Goal: Transaction & Acquisition: Obtain resource

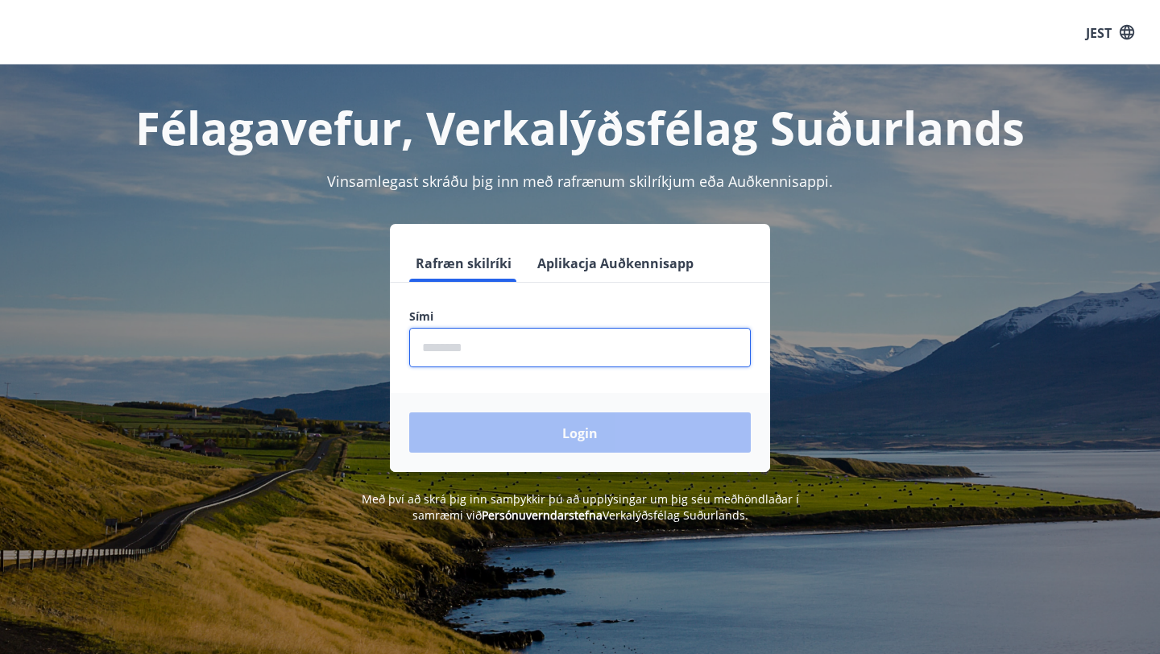
click at [502, 359] on input "phone" at bounding box center [580, 347] width 342 height 39
type input "********"
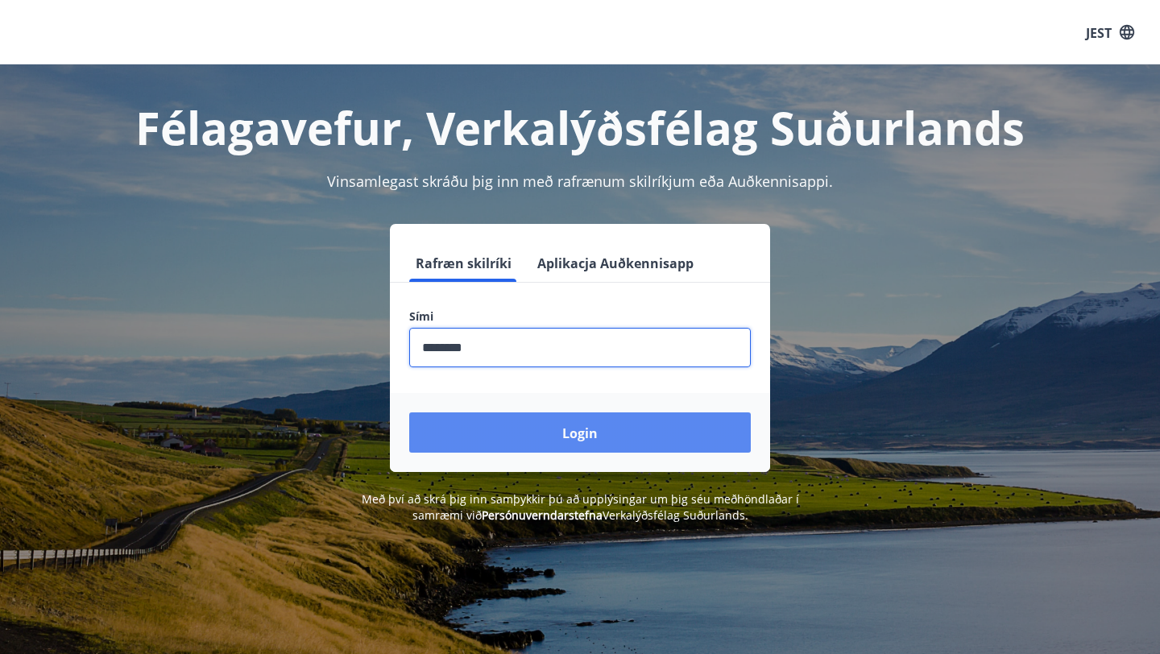
click at [557, 441] on button "Login" at bounding box center [580, 432] width 342 height 40
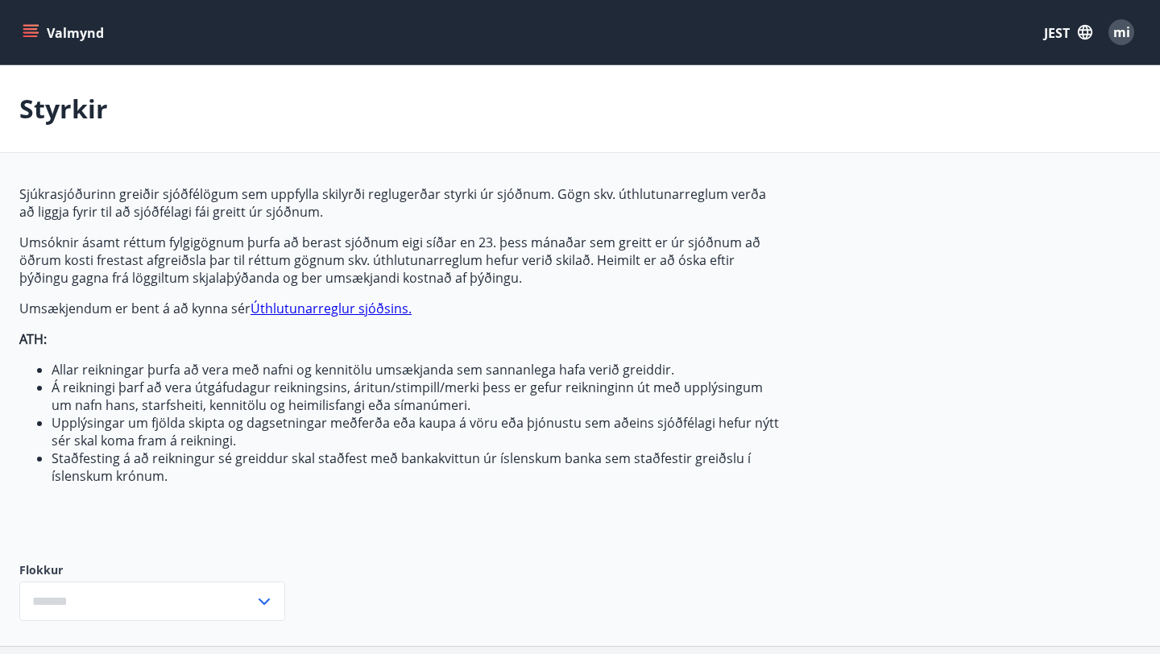
type input "***"
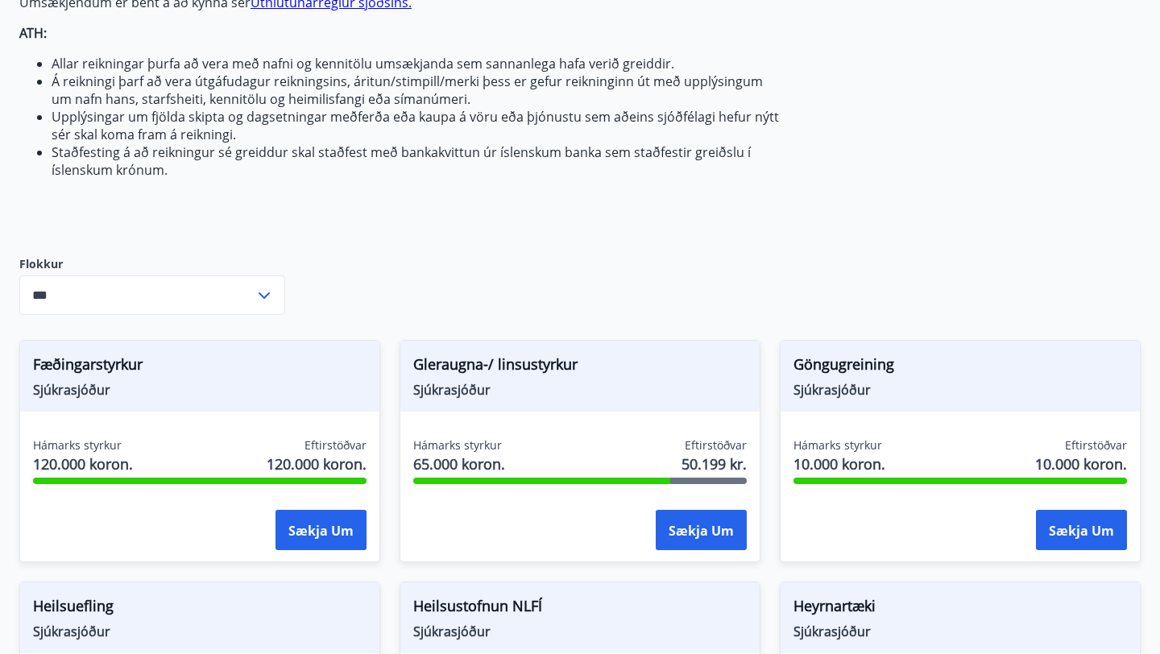
scroll to position [368, 0]
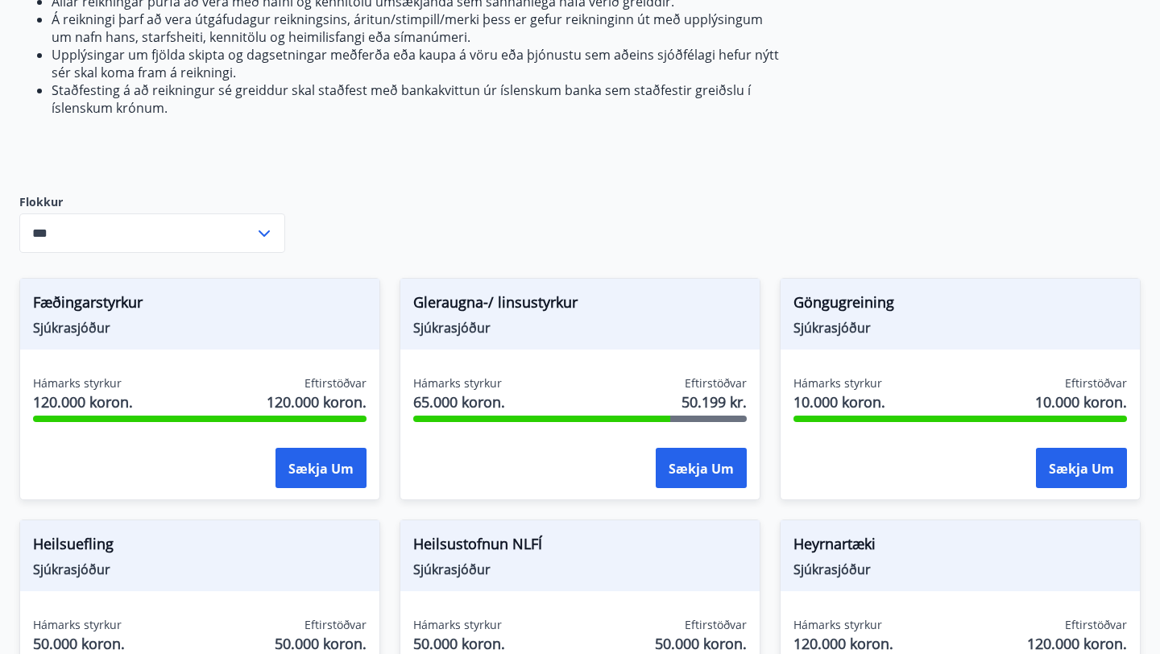
click at [424, 247] on div "Sjúkrasjóðurinn greiðir sjóðfélögum sem uppfylla skilyrði reglugerðar styrki úr…" at bounding box center [579, 651] width 1121 height 1669
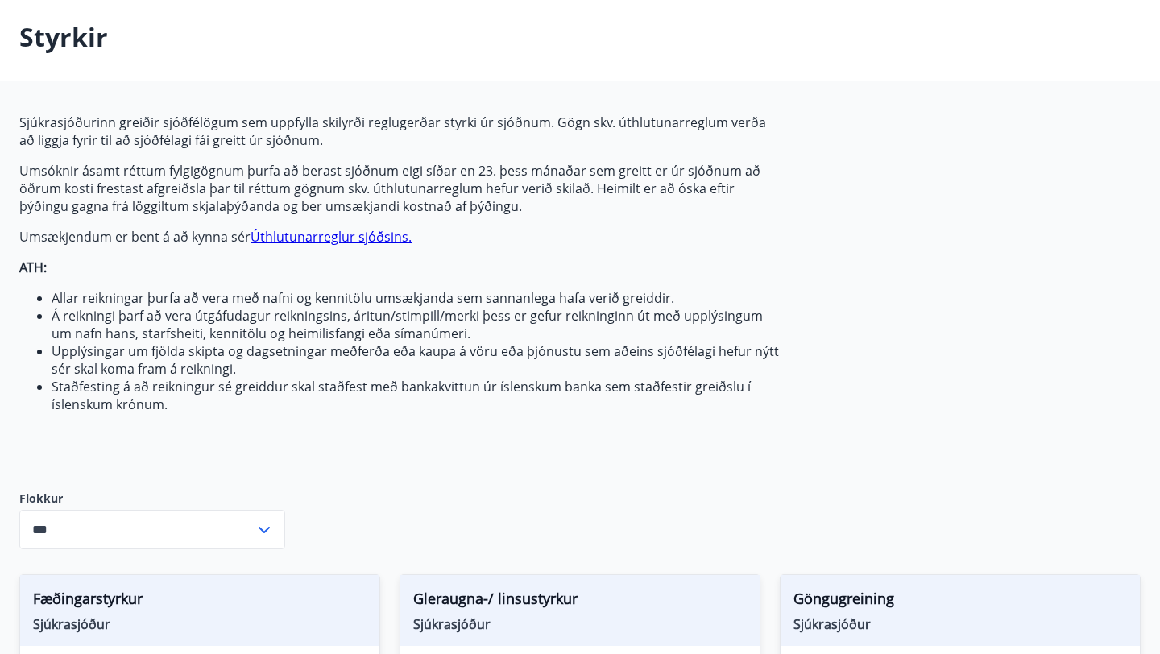
scroll to position [0, 0]
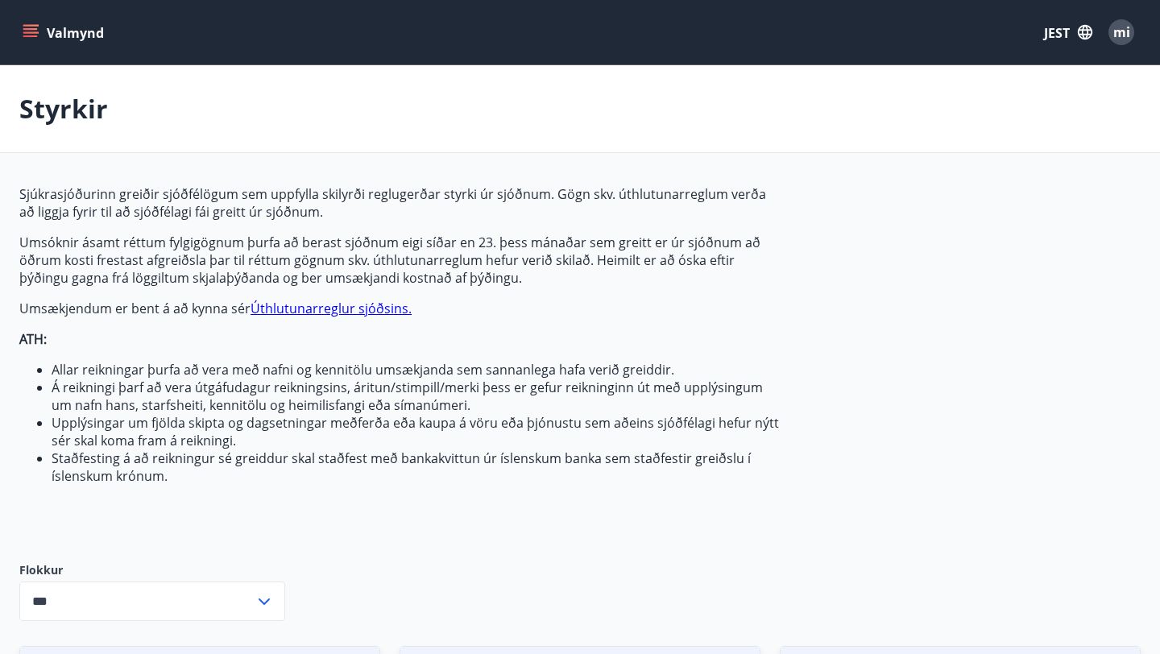
click at [1089, 32] on icon "button" at bounding box center [1085, 32] width 18 height 18
click at [875, 102] on font "angielski" at bounding box center [875, 102] width 48 height 15
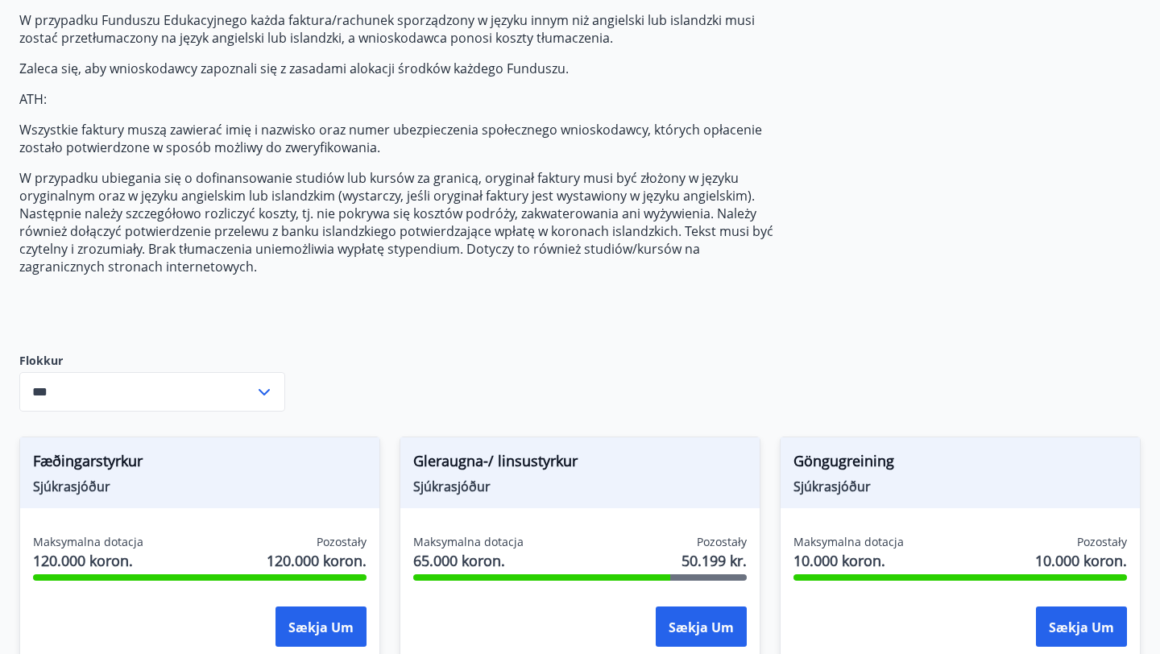
scroll to position [647, 0]
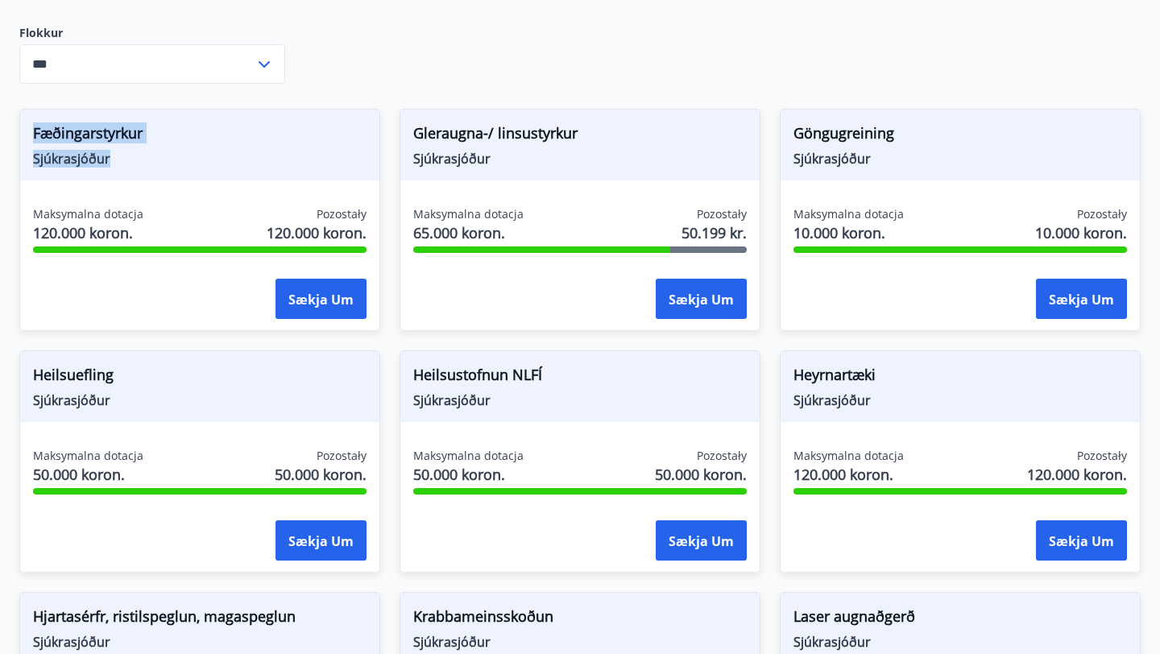
drag, startPoint x: 123, startPoint y: 153, endPoint x: 33, endPoint y: 129, distance: 93.4
click at [33, 129] on div "Fæðingarstyrkur Sjúkrasjóður" at bounding box center [199, 145] width 359 height 71
copy div "Fæðingarstyrkur Sjúkrasjóður"
drag, startPoint x: 582, startPoint y: 139, endPoint x: 410, endPoint y: 130, distance: 171.8
click at [410, 131] on div "Gleraugna-/ linsustyrkur Sjúkrasjóður" at bounding box center [579, 145] width 359 height 71
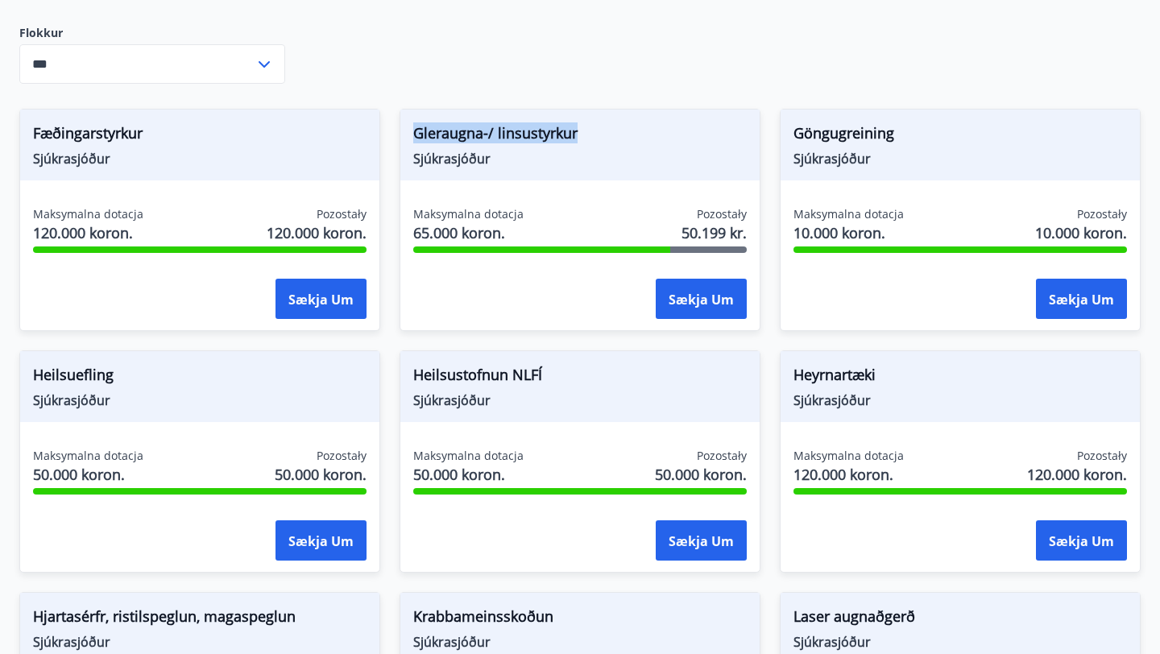
copy font "Gleraugna-/ linsustyrkur"
click at [673, 226] on div "Maksymalna dotacja 65.000 koron. Pozostały 50.199 kr." at bounding box center [580, 226] width 334 height 40
click at [704, 298] on font "Sækja um" at bounding box center [701, 300] width 65 height 18
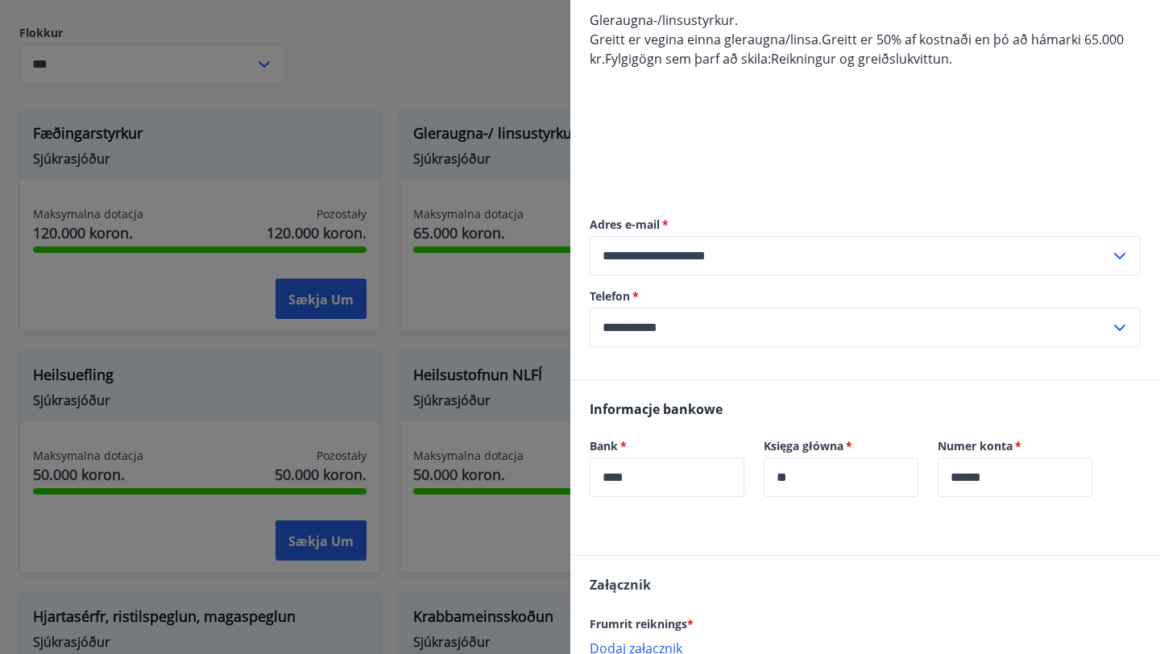
scroll to position [0, 0]
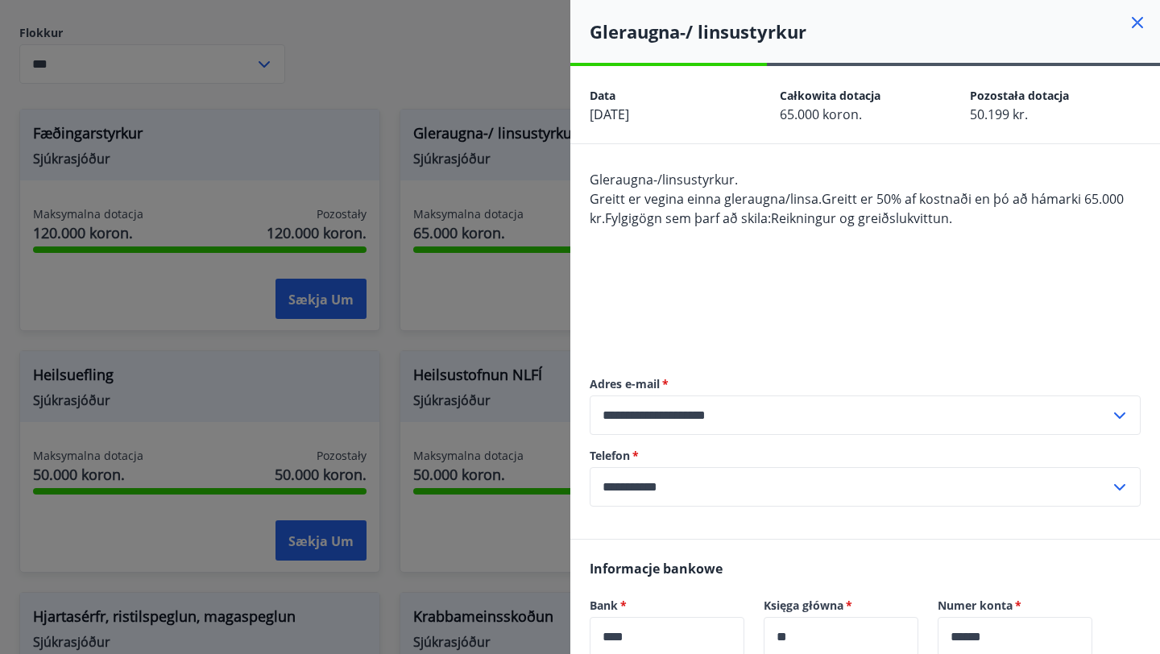
click at [553, 65] on div at bounding box center [580, 327] width 1160 height 654
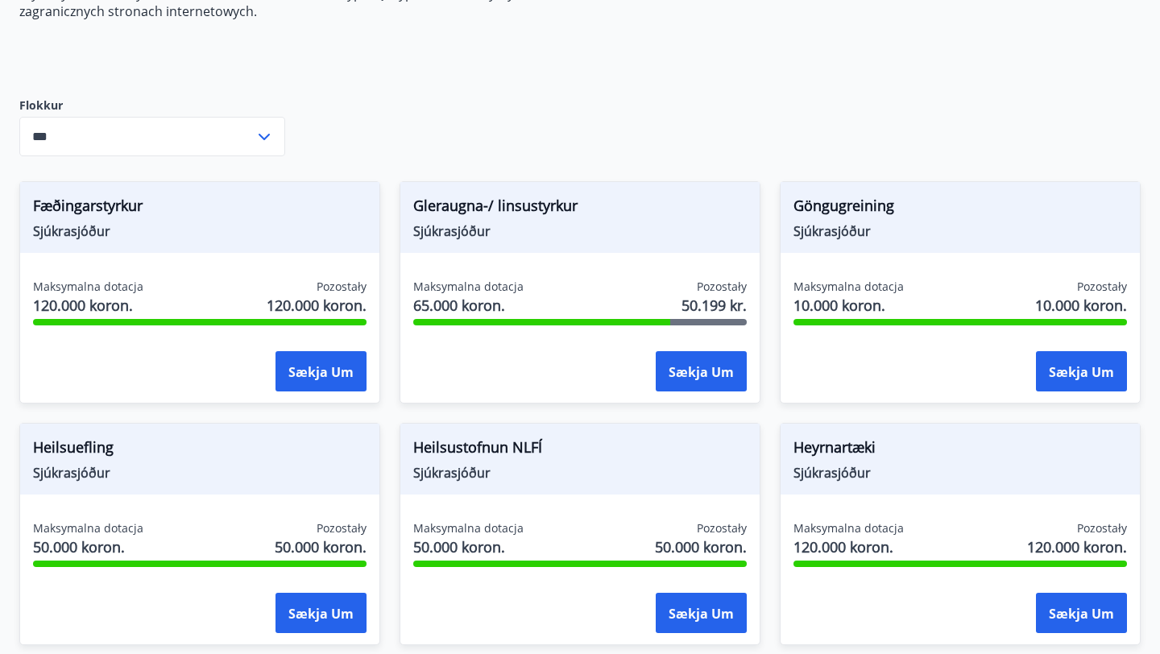
scroll to position [582, 0]
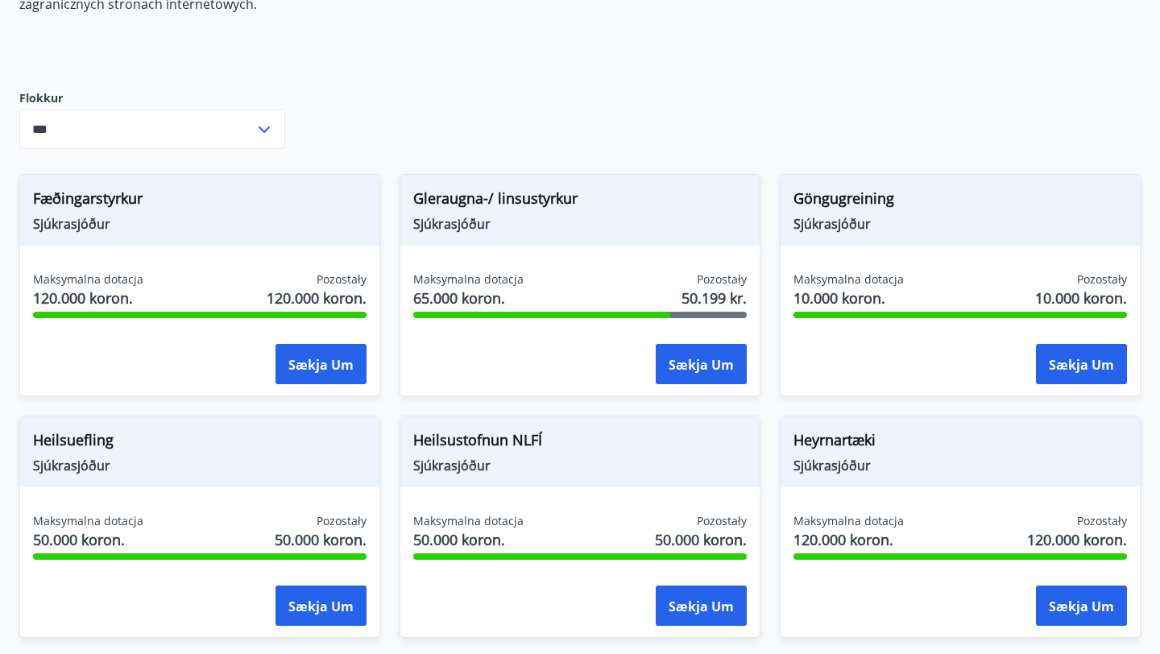
click at [532, 195] on font "Gleraugna-/ linsustyrkur" at bounding box center [495, 198] width 164 height 19
click at [639, 243] on div "Gleraugna-/ linsustyrkur Sjúkrasjóður" at bounding box center [579, 210] width 359 height 71
click at [707, 354] on font "Sækja um" at bounding box center [701, 363] width 65 height 19
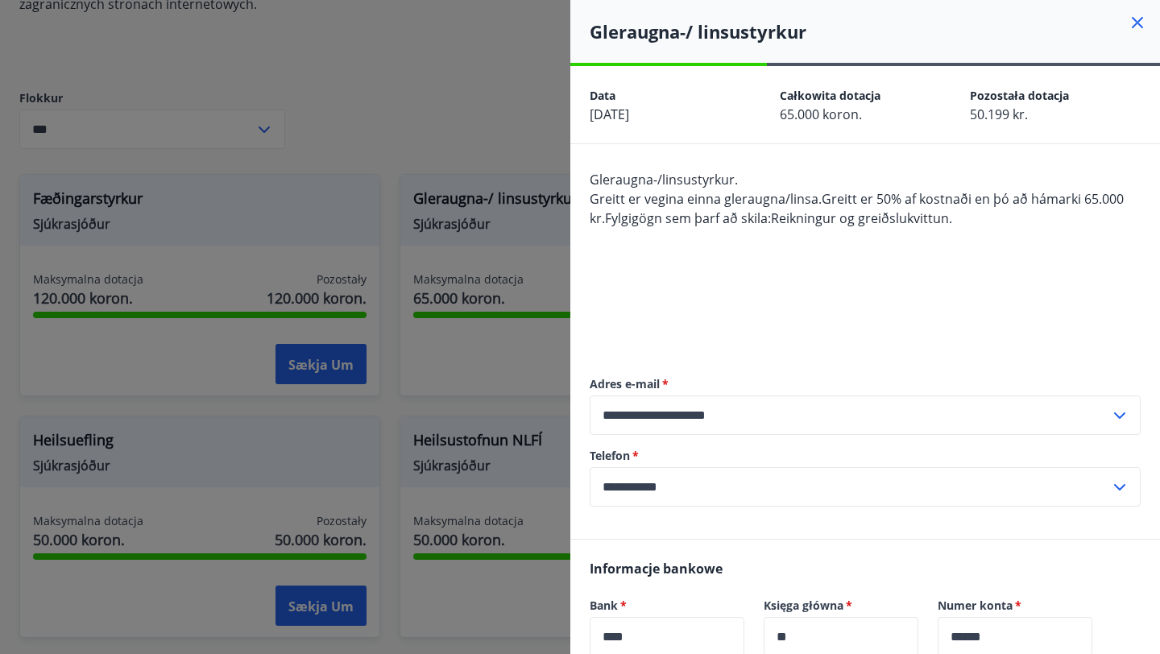
click at [502, 114] on div at bounding box center [580, 327] width 1160 height 654
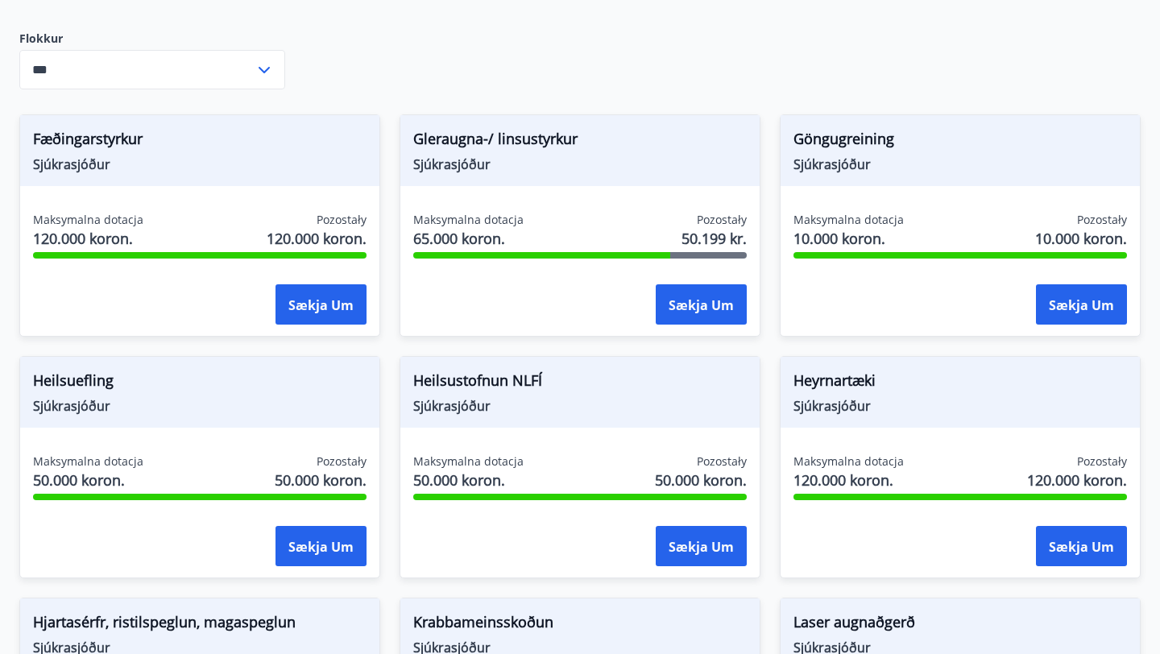
scroll to position [632, 0]
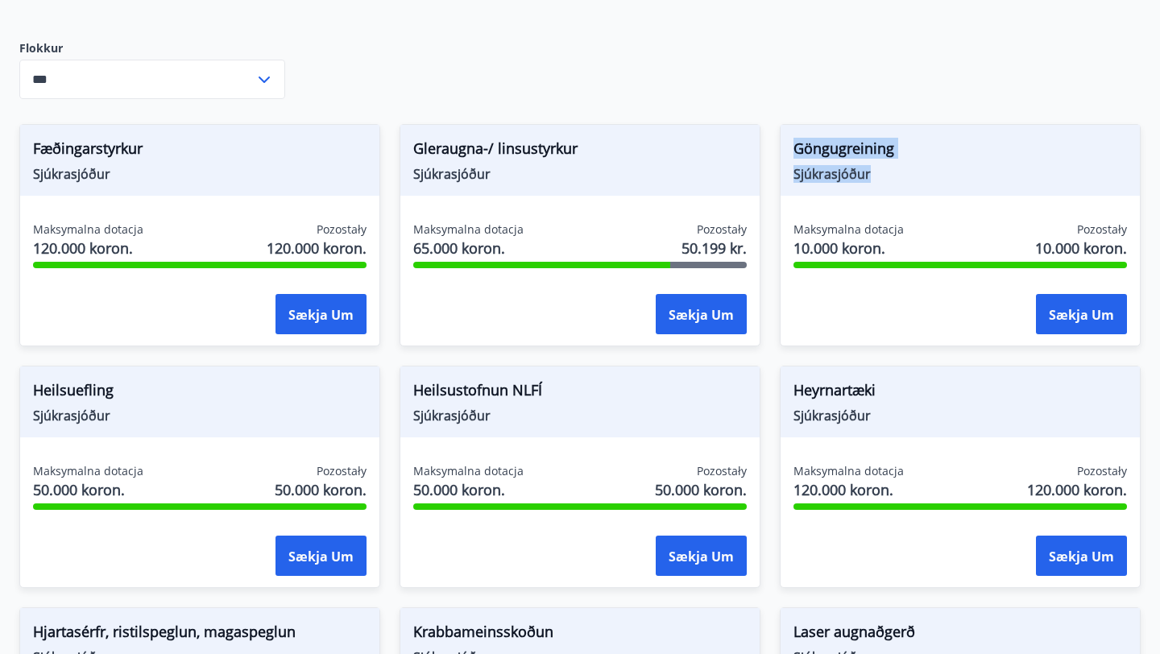
drag, startPoint x: 877, startPoint y: 186, endPoint x: 793, endPoint y: 148, distance: 91.9
click at [793, 148] on div "Göngugreining Sjúkrasjóður" at bounding box center [960, 160] width 359 height 71
copy div "Göngugreining Sjúkrasjóður"
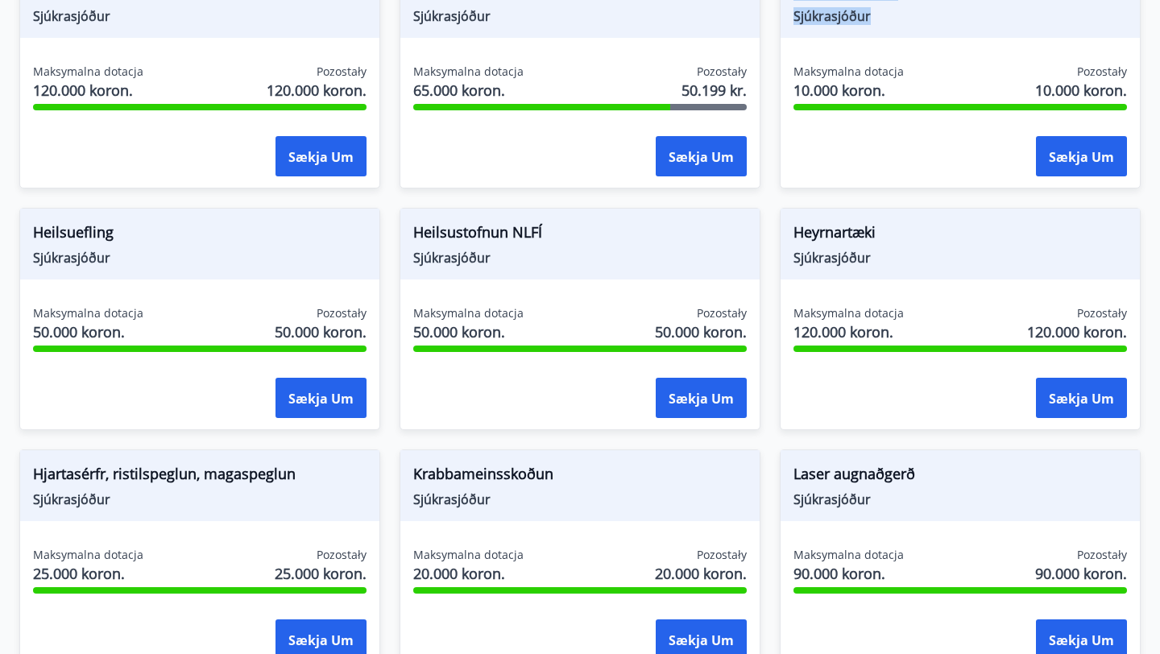
scroll to position [796, 0]
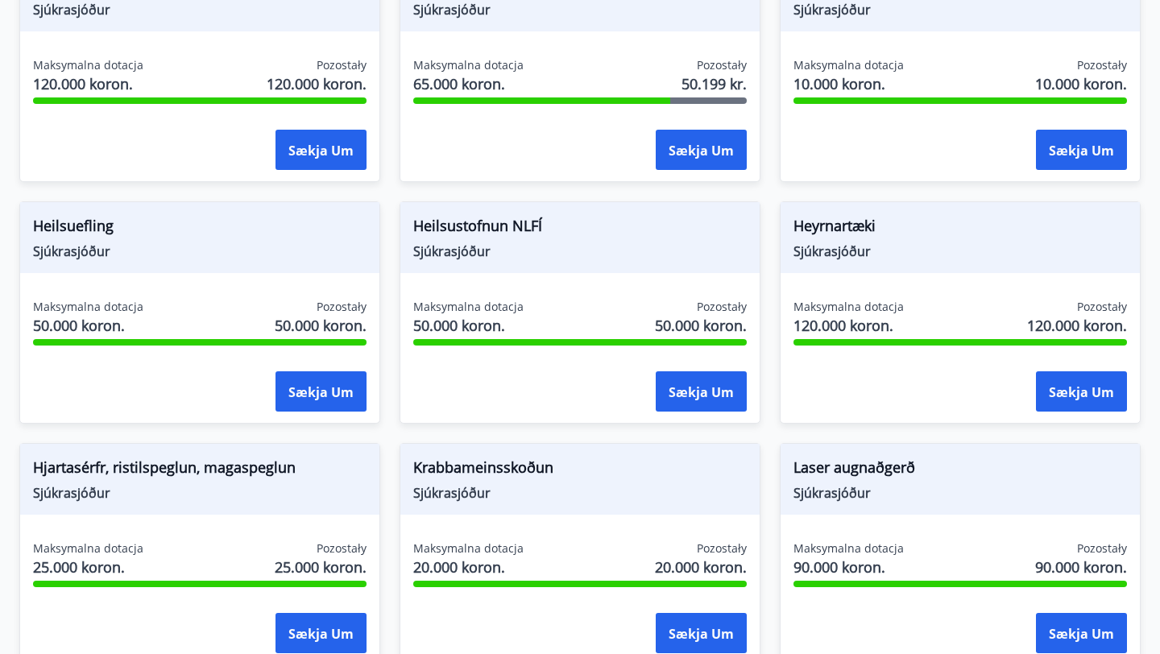
click at [101, 253] on font "Sjúkrasjóður" at bounding box center [71, 251] width 77 height 18
drag, startPoint x: 120, startPoint y: 259, endPoint x: 27, endPoint y: 225, distance: 98.9
click at [28, 225] on div "Heilsuefling Sjúkrasjóður" at bounding box center [199, 237] width 359 height 71
copy div "Heilsuefling Sjúkrasjóður"
click at [533, 259] on span "Sjúkrasjóður" at bounding box center [580, 251] width 334 height 18
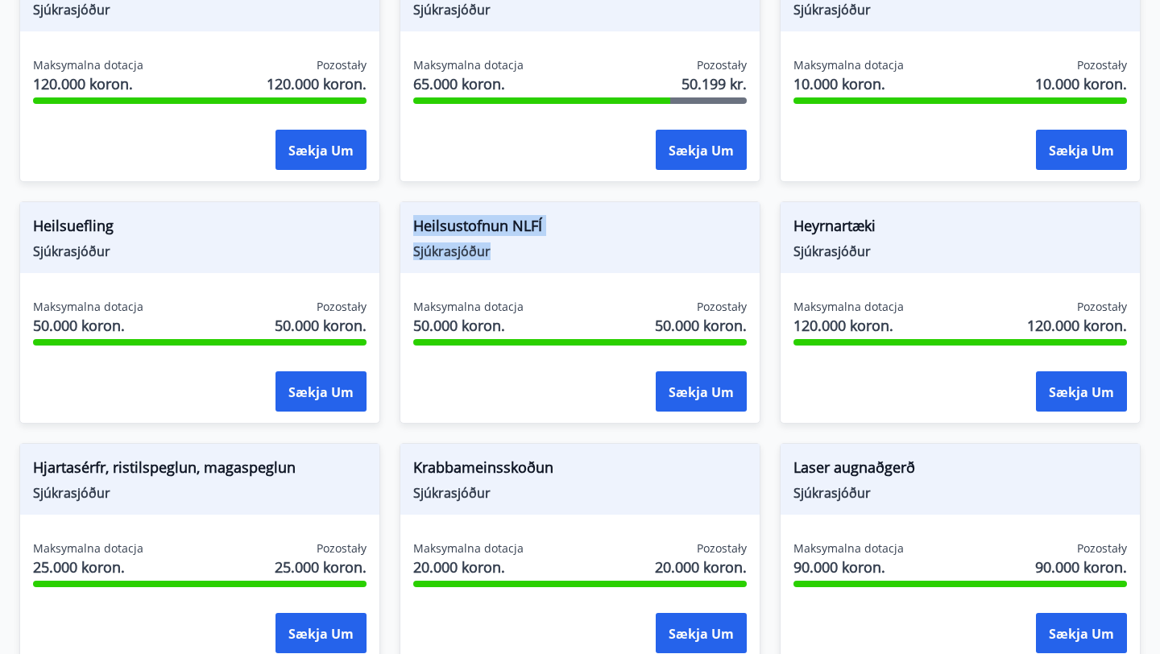
drag, startPoint x: 502, startPoint y: 256, endPoint x: 408, endPoint y: 226, distance: 99.1
click at [408, 226] on div "Heilsustofnun NLFÍ Sjúkrasjóður" at bounding box center [579, 237] width 359 height 71
copy div "Heilsustofnun NLFÍ Sjúkrasjóður"
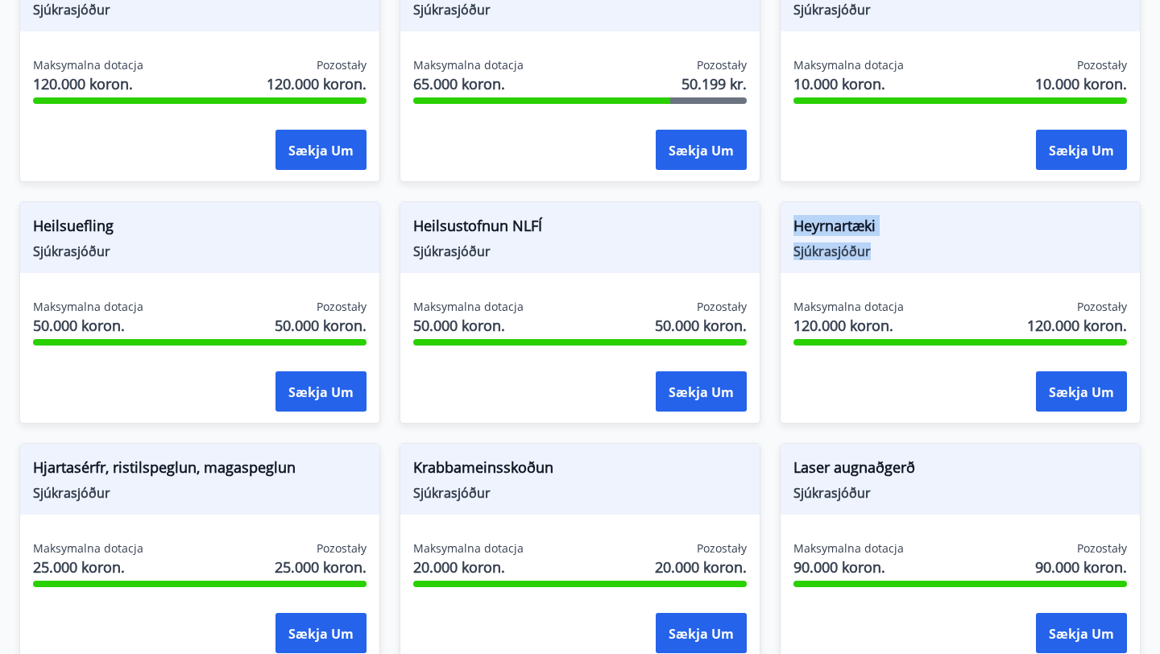
drag, startPoint x: 881, startPoint y: 247, endPoint x: 771, endPoint y: 206, distance: 117.5
click at [771, 208] on div "Heyrnartæki Sjúkrasjóður Maksymalna dotacja 120.000 koron. Pozostały 120.000 ko…" at bounding box center [950, 303] width 380 height 242
copy div "Heyrnartæki Sjúkrasjóður"
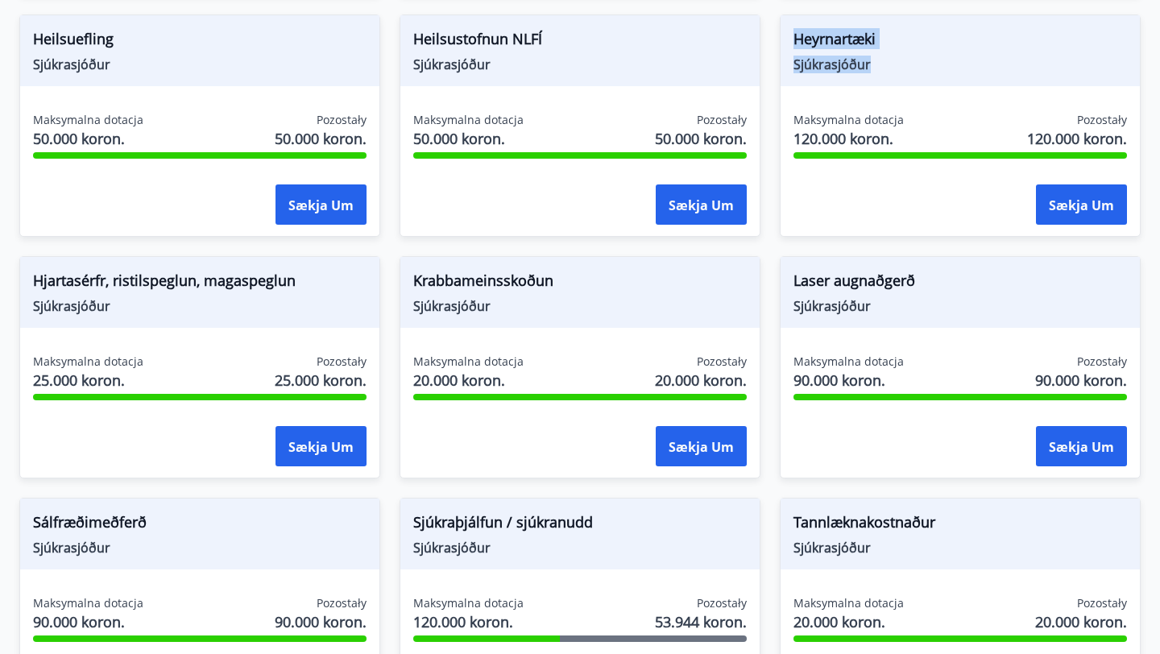
scroll to position [993, 0]
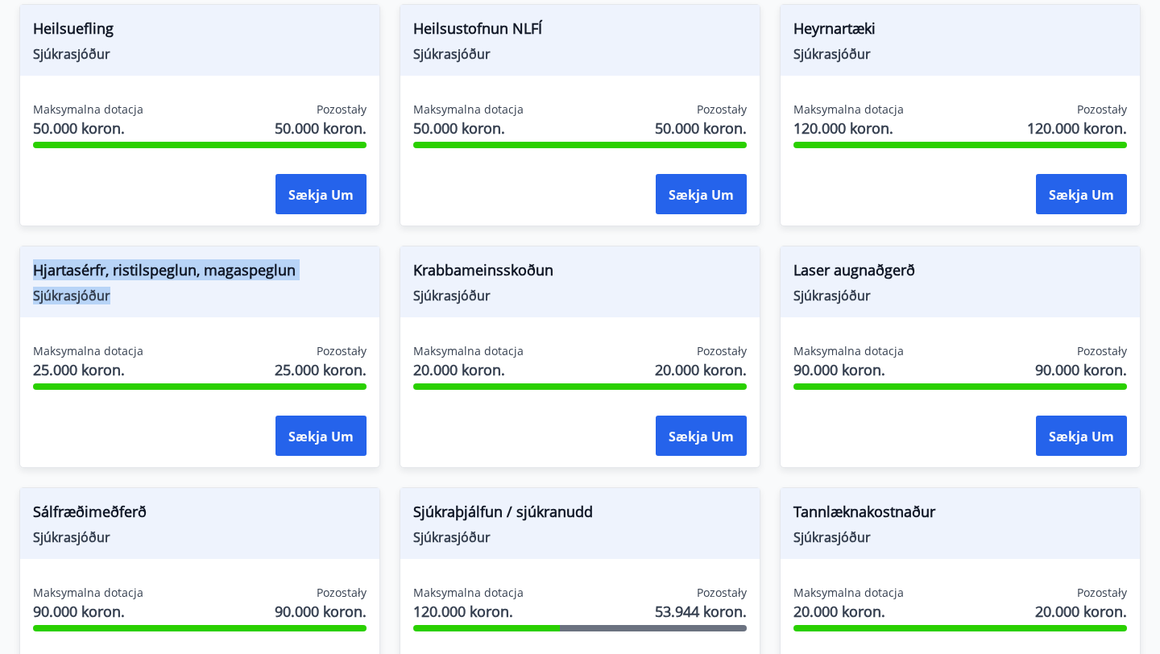
drag, startPoint x: 112, startPoint y: 294, endPoint x: 31, endPoint y: 263, distance: 86.5
click at [31, 263] on div "Hjartasérfr, ristilspeglun, magaspeglun Sjúkrasjóður" at bounding box center [199, 282] width 359 height 71
copy div "Hjartasérfr, ristilspeglun, magaspeglun Sjúkrasjóður"
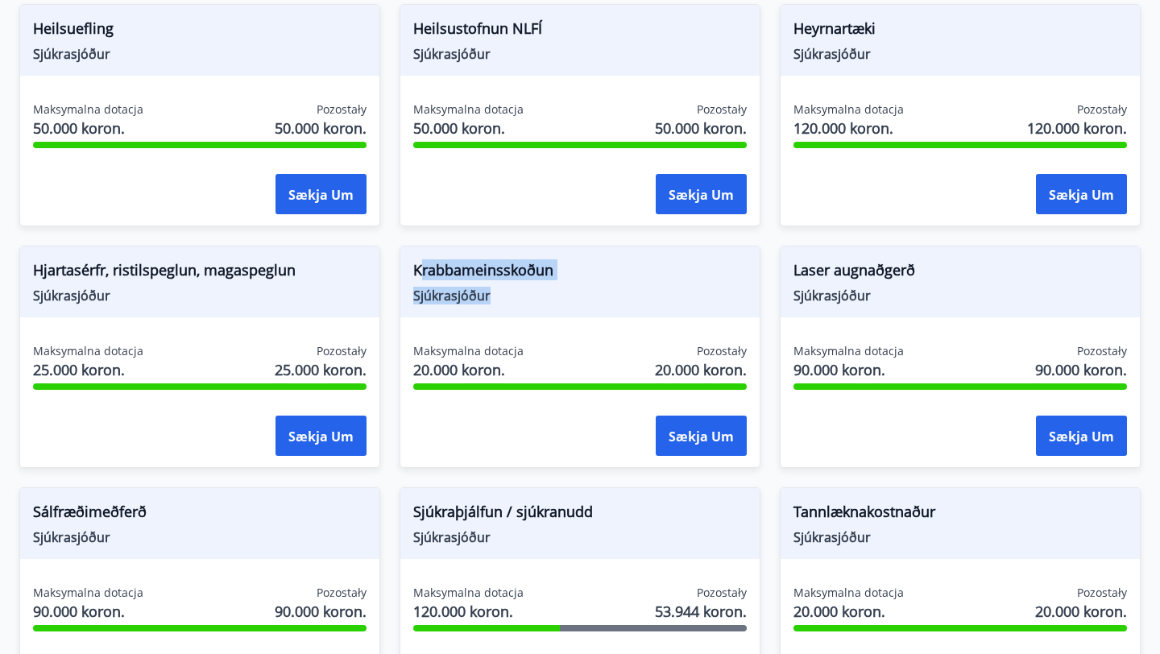
drag, startPoint x: 512, startPoint y: 299, endPoint x: 417, endPoint y: 273, distance: 97.7
click at [417, 274] on div "Krabbameinsskoðun Sjúkrasjóður" at bounding box center [579, 282] width 359 height 71
click at [493, 296] on span "Sjúkrasjóður" at bounding box center [580, 296] width 334 height 18
drag, startPoint x: 493, startPoint y: 296, endPoint x: 423, endPoint y: 269, distance: 75.0
click at [423, 270] on div "Krabbameinsskoðun Sjúkrasjóður" at bounding box center [579, 282] width 359 height 71
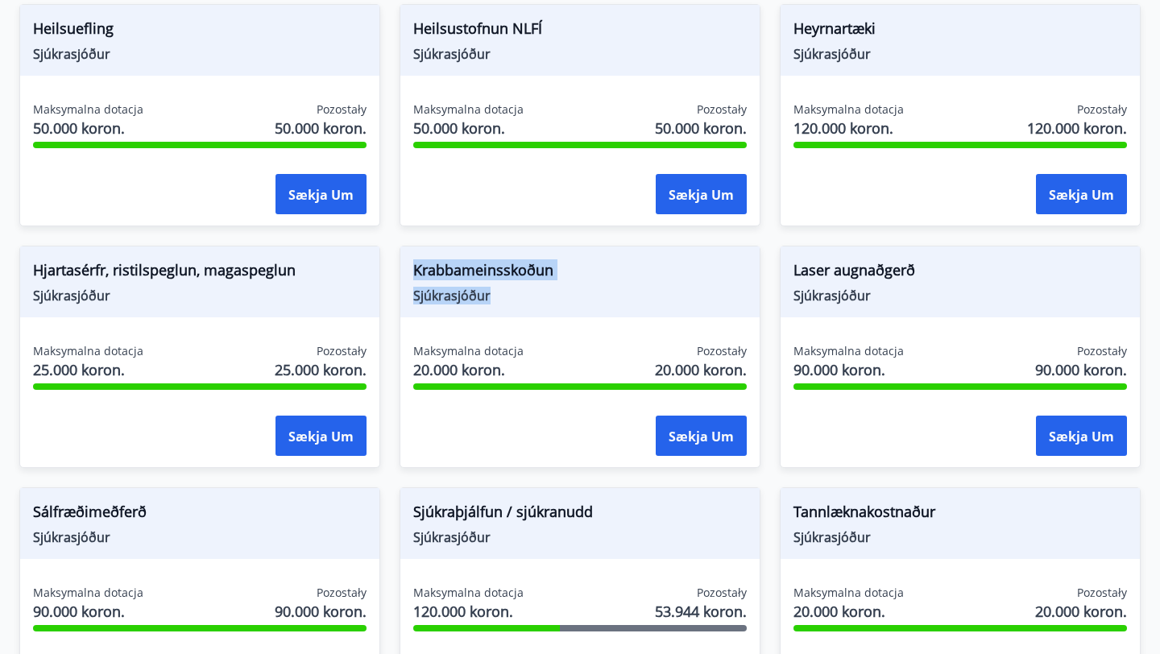
copy div "Krabbameinsskoðun Sjúkrasjóður"
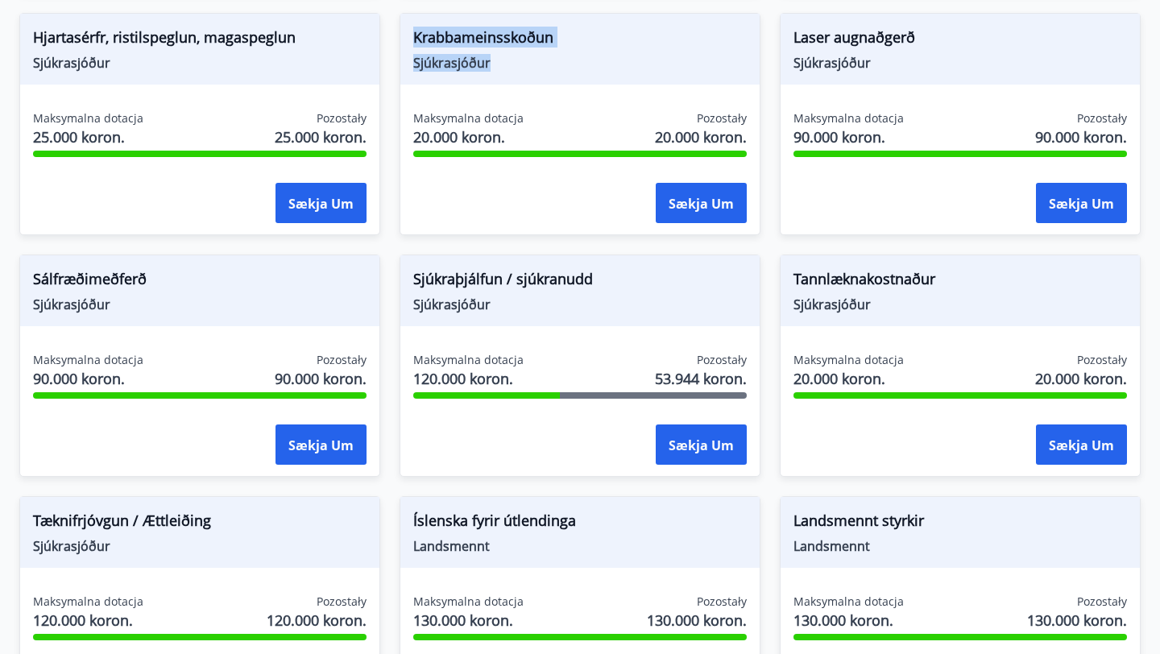
scroll to position [1228, 0]
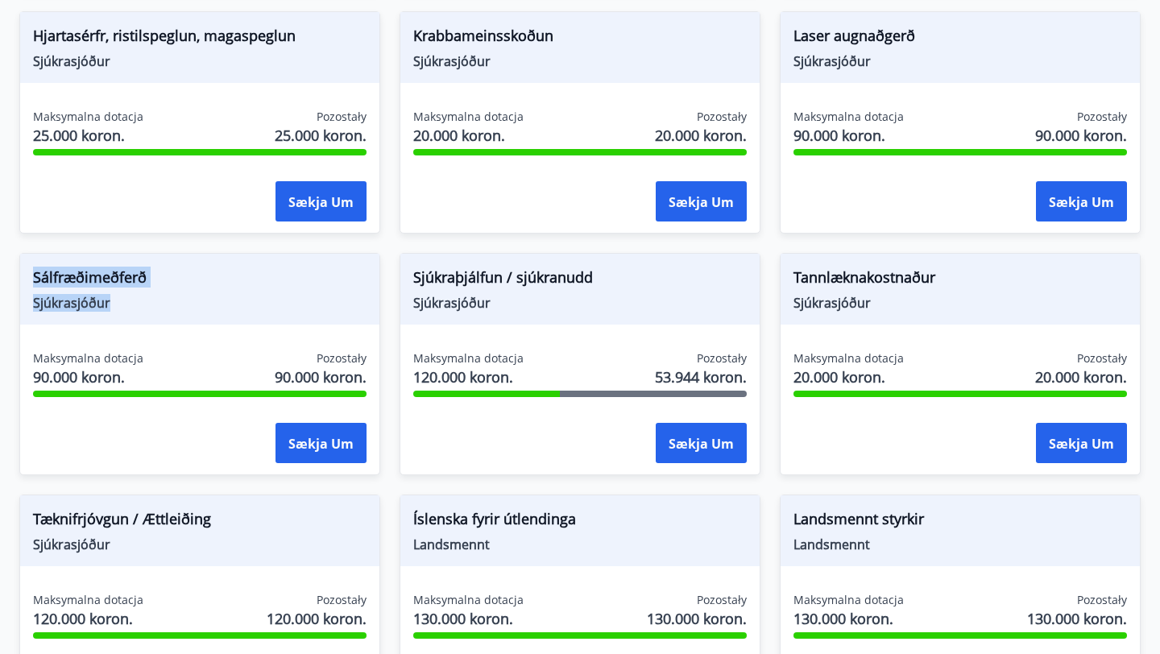
drag, startPoint x: 123, startPoint y: 306, endPoint x: 33, endPoint y: 265, distance: 99.1
click at [33, 266] on div "Sálfræðimeðferð Sjúkrasjóður" at bounding box center [199, 289] width 359 height 71
copy div "Sálfræðimeðferð Sjúkrasjóður"
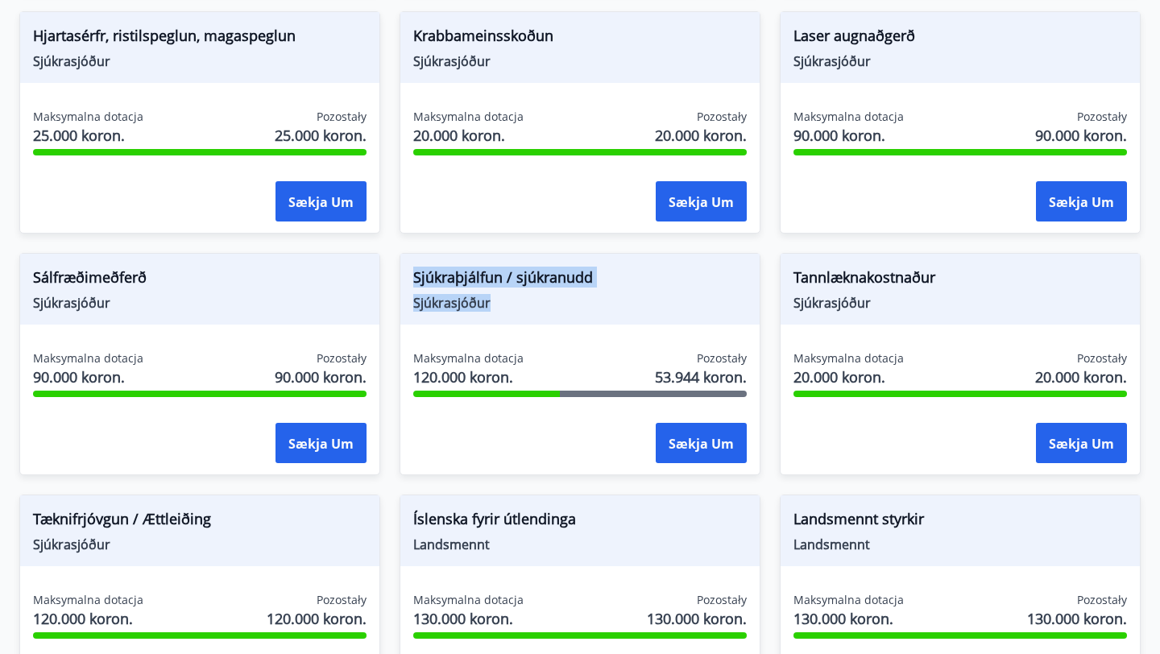
drag, startPoint x: 501, startPoint y: 308, endPoint x: 383, endPoint y: 251, distance: 131.5
click at [383, 251] on div "Sjúkraþjálfun / sjúkranudd Sjúkrasjóður Maksymalna dotacja 120.000 koron. Pozos…" at bounding box center [570, 355] width 380 height 242
copy div "Sjúkraþjálfun / sjúkranudd Sjúkrasjóður"
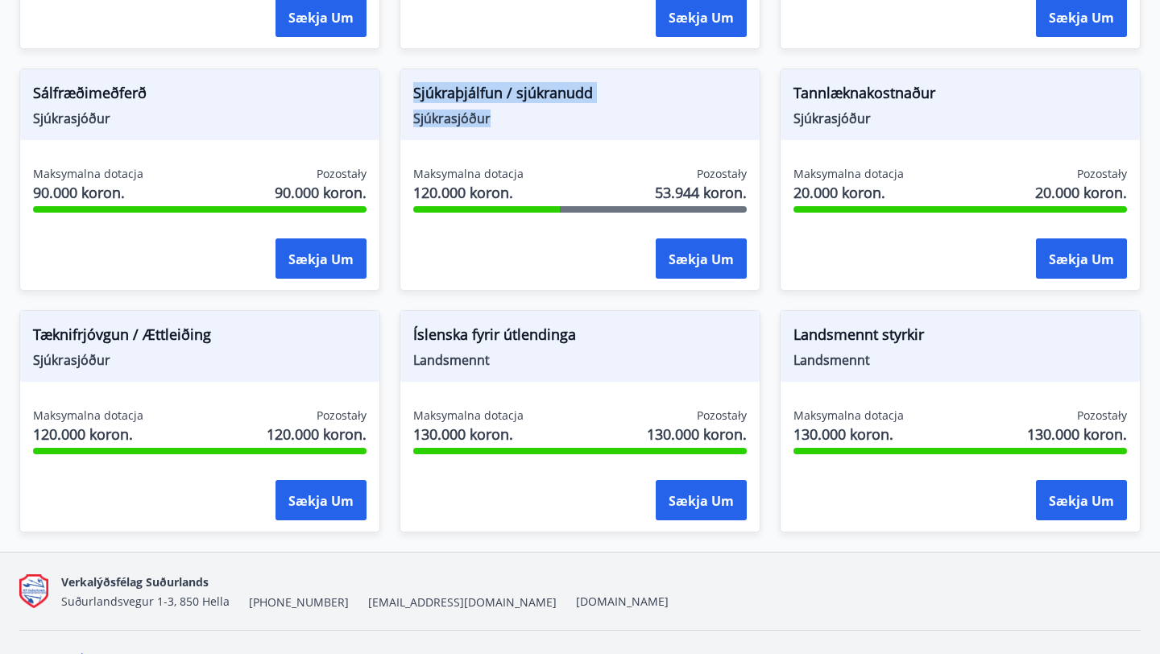
scroll to position [1415, 0]
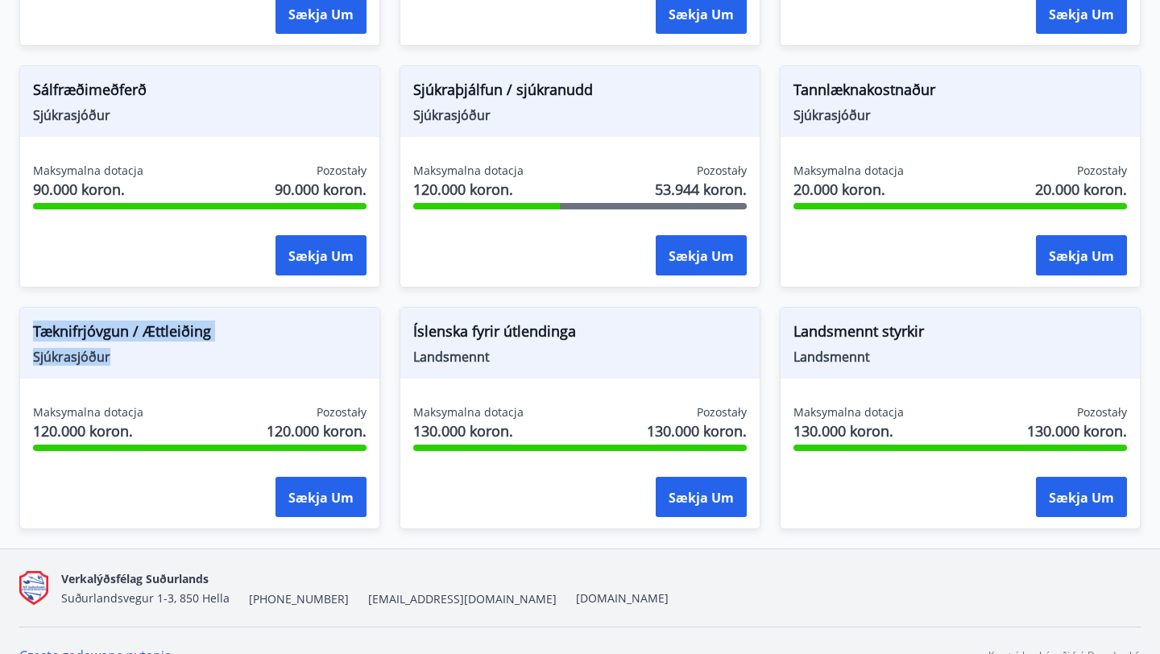
drag, startPoint x: 124, startPoint y: 355, endPoint x: 0, endPoint y: 319, distance: 129.3
click at [0, 319] on div "Tæknifrjóvgun / Ættleiðing Sjúkrasjóður Maksymalna dotacja 120.000 koron. Pozos…" at bounding box center [190, 409] width 380 height 242
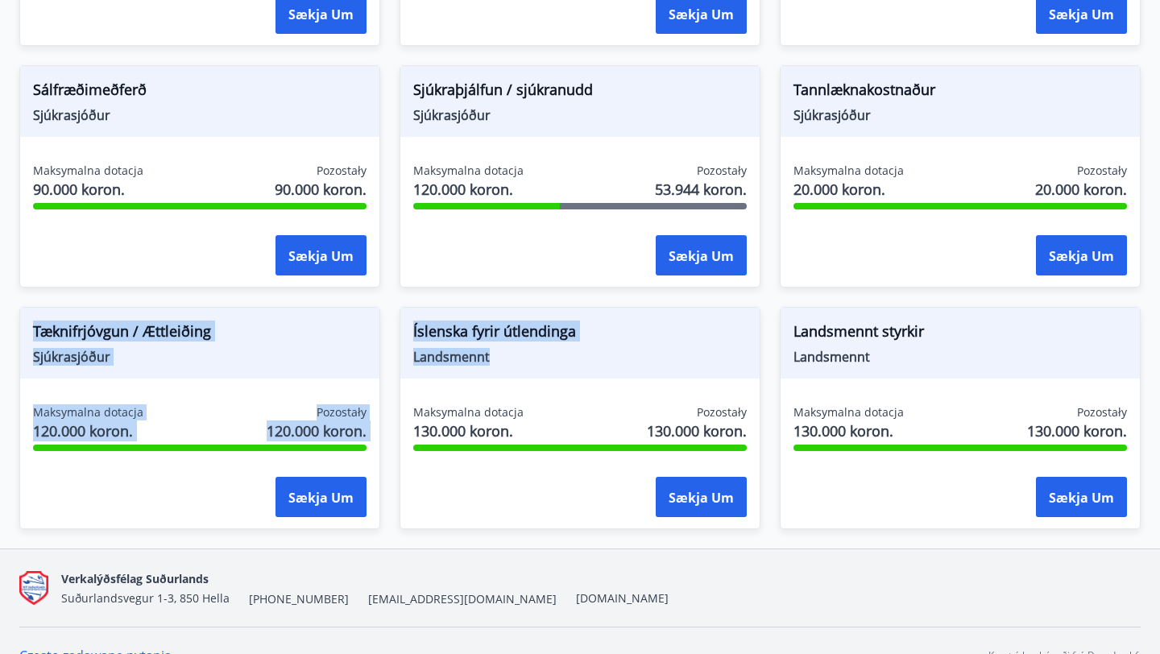
drag, startPoint x: 507, startPoint y: 358, endPoint x: 378, endPoint y: 317, distance: 135.5
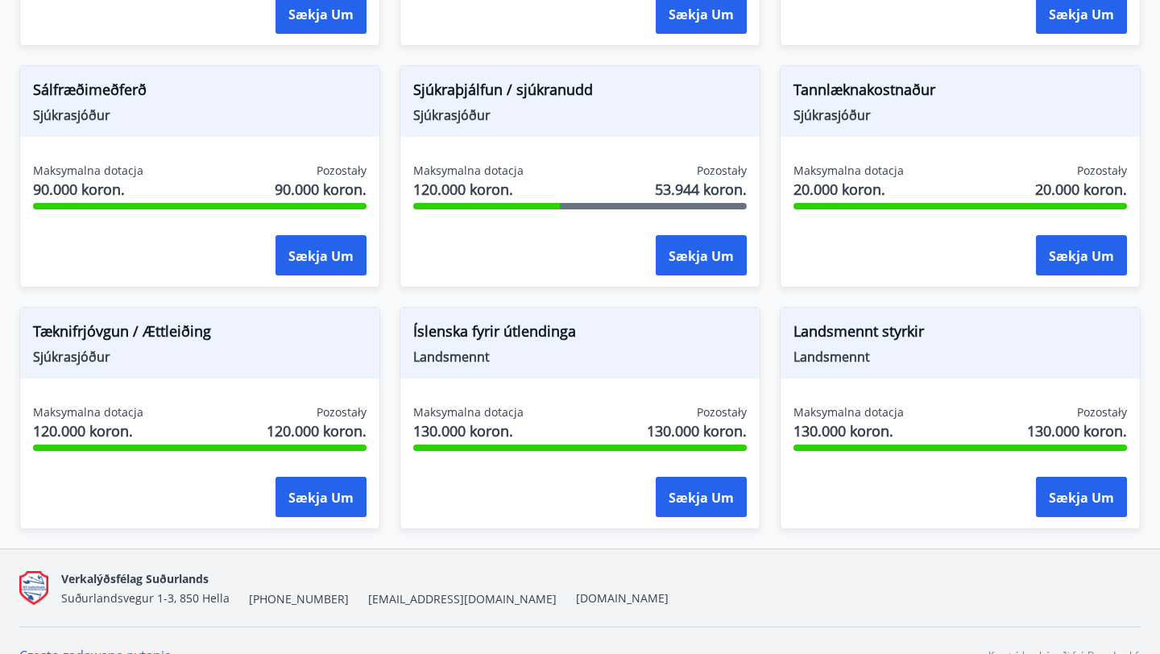
click at [582, 360] on span "Landsmennt" at bounding box center [580, 357] width 334 height 18
drag, startPoint x: 513, startPoint y: 359, endPoint x: 413, endPoint y: 323, distance: 106.3
click at [413, 323] on div "Íslenska fyrir útlendinga Landsmennt" at bounding box center [579, 343] width 359 height 71
drag, startPoint x: 897, startPoint y: 354, endPoint x: 777, endPoint y: 326, distance: 123.9
click at [777, 326] on div "Landsmennt styrkir Landsmennt Maksymalna dotacja 130.000 koron. Pozostały 130.0…" at bounding box center [950, 409] width 380 height 242
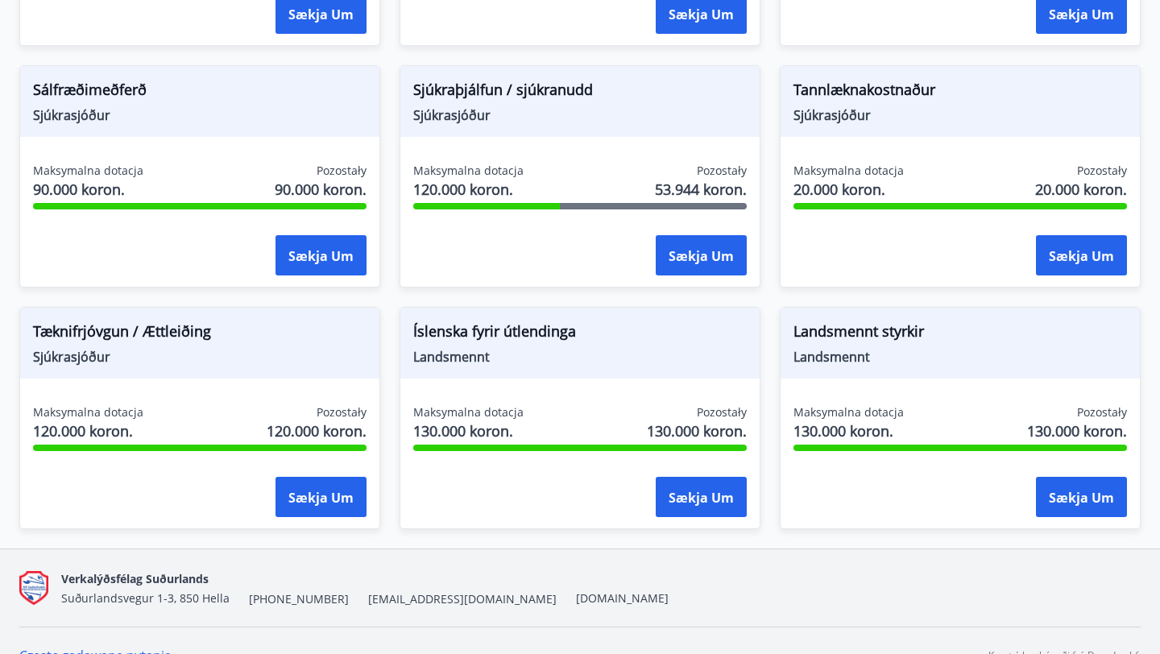
click at [856, 395] on div "Landsmennt styrkir Landsmennt Maksymalna dotacja 130.000 koron. Pozostały 130.0…" at bounding box center [960, 418] width 361 height 222
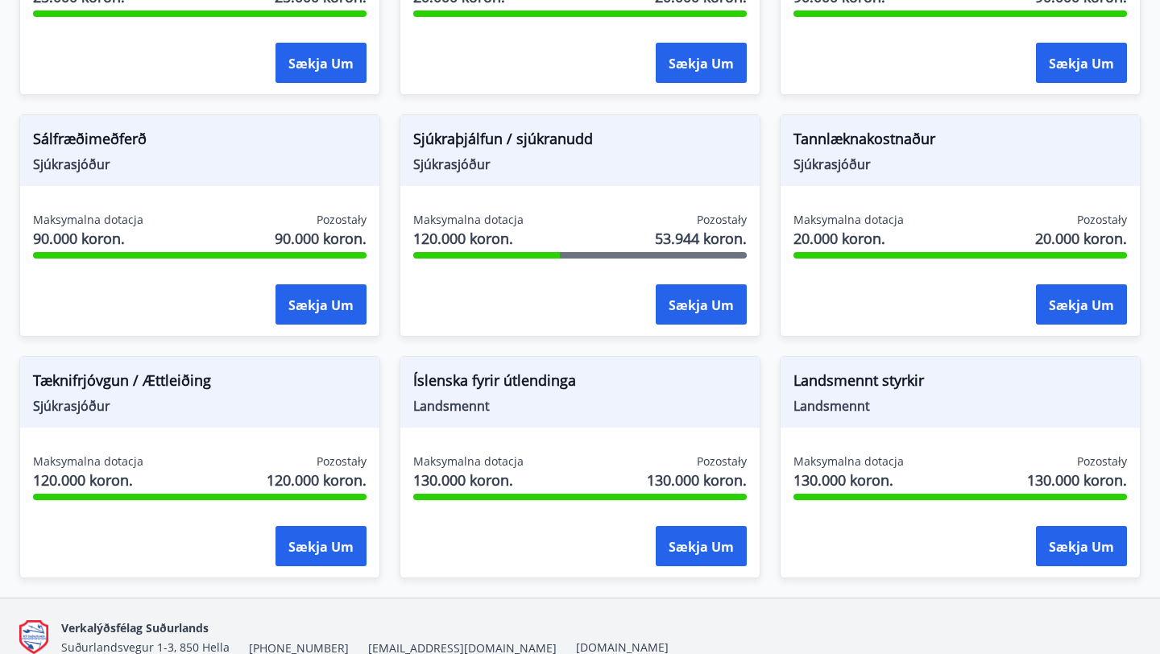
scroll to position [1367, 0]
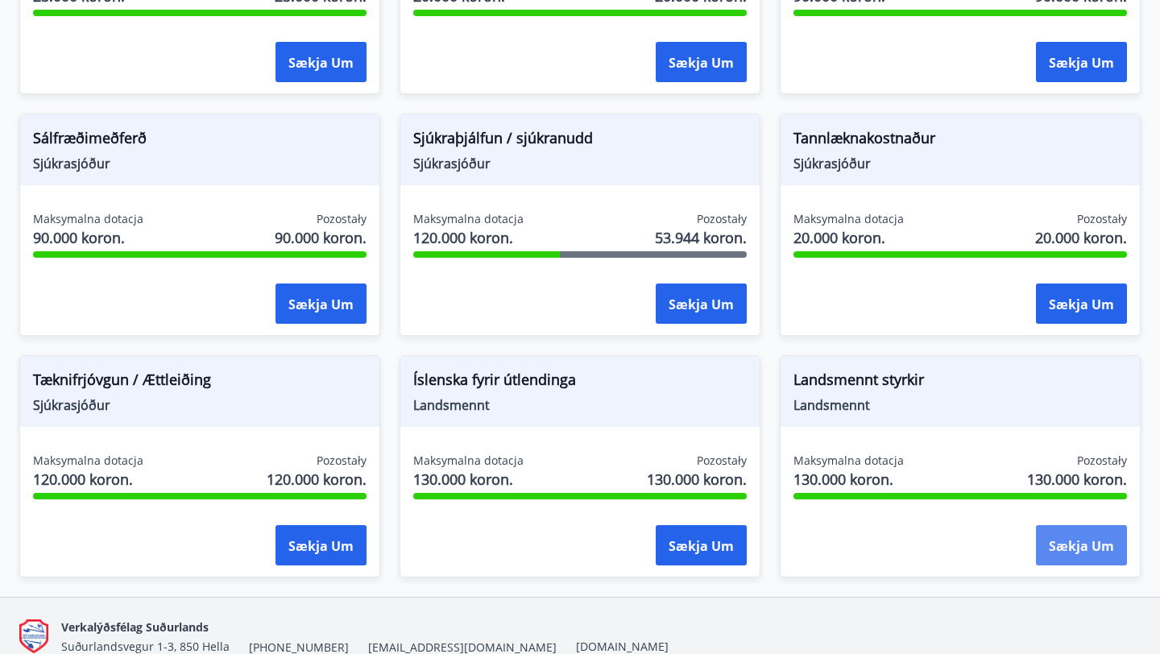
click at [1075, 544] on font "Sækja um" at bounding box center [1081, 546] width 65 height 18
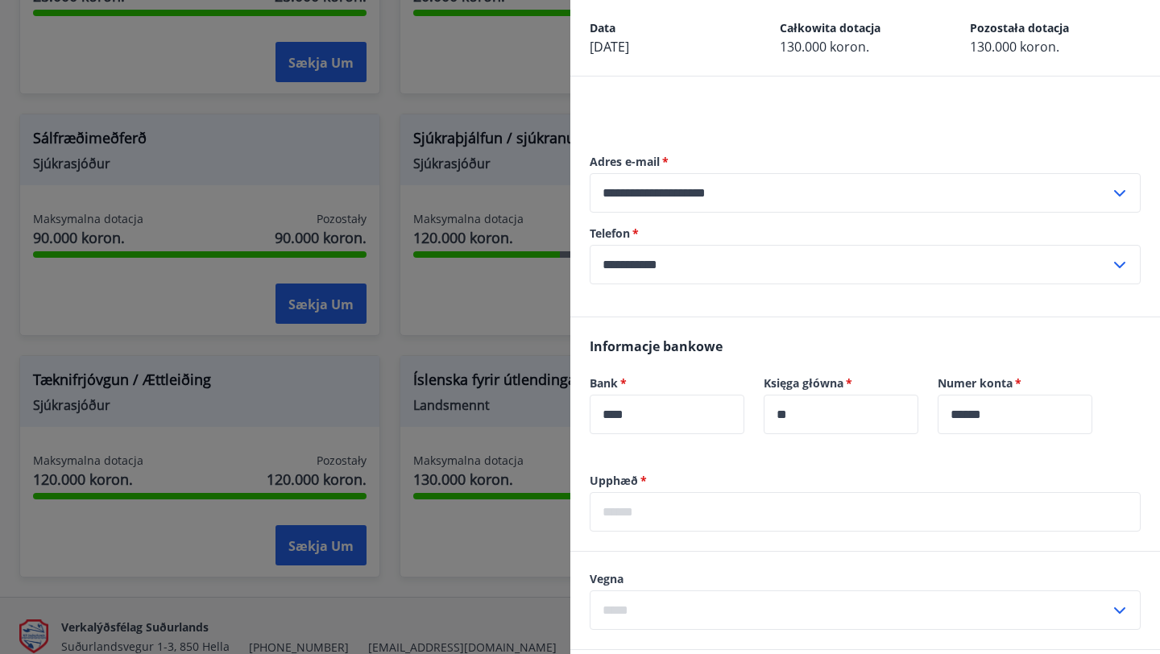
scroll to position [386, 0]
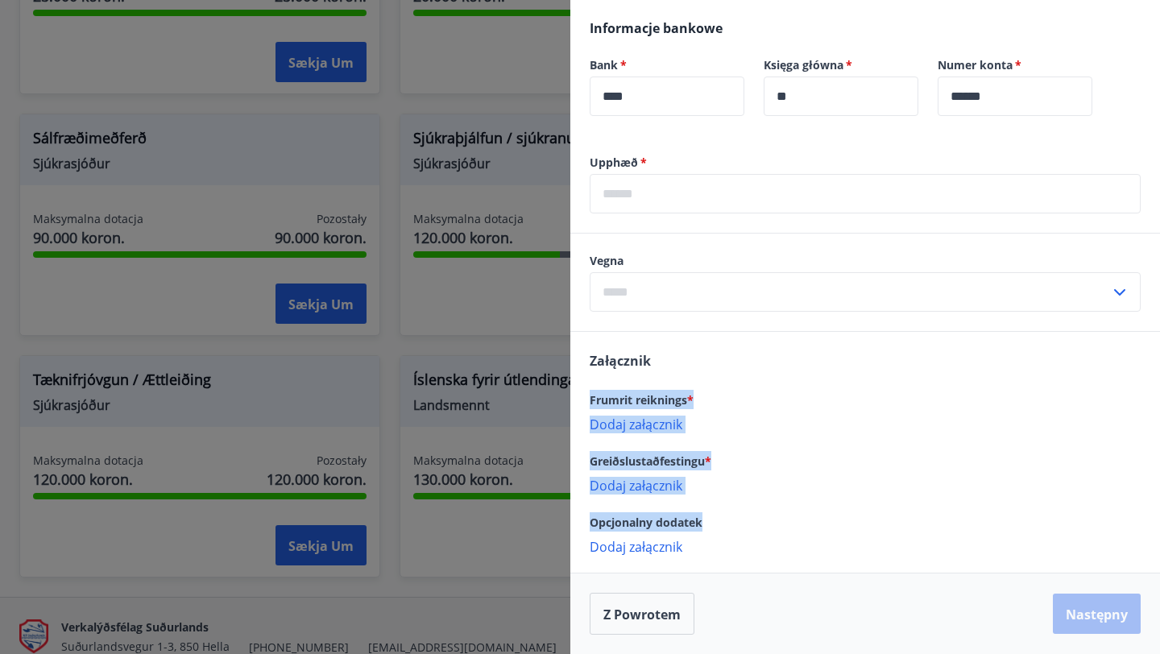
drag, startPoint x: 715, startPoint y: 521, endPoint x: 585, endPoint y: 391, distance: 184.6
click at [585, 391] on div "Załącznik Frumrit reiknings * Dodaj załącznik {error_attachment_undefined} Grei…" at bounding box center [865, 453] width 590 height 242
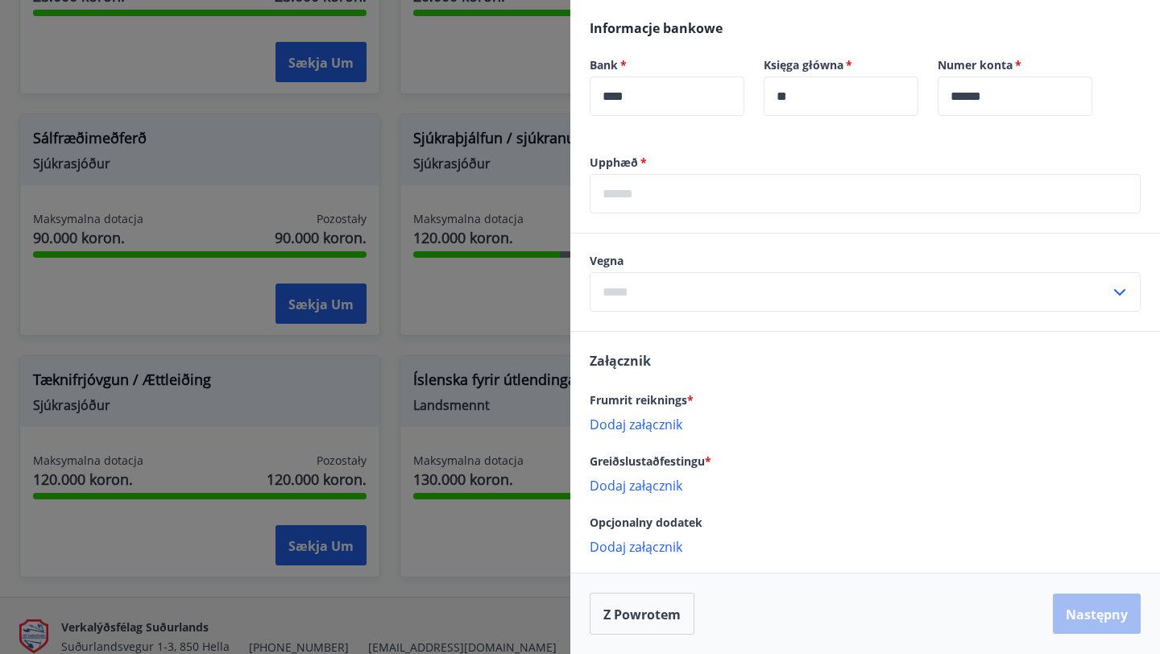
click at [792, 346] on div "Załącznik Frumrit reiknings * Dodaj załącznik {error_attachment_undefined} Grei…" at bounding box center [865, 453] width 590 height 242
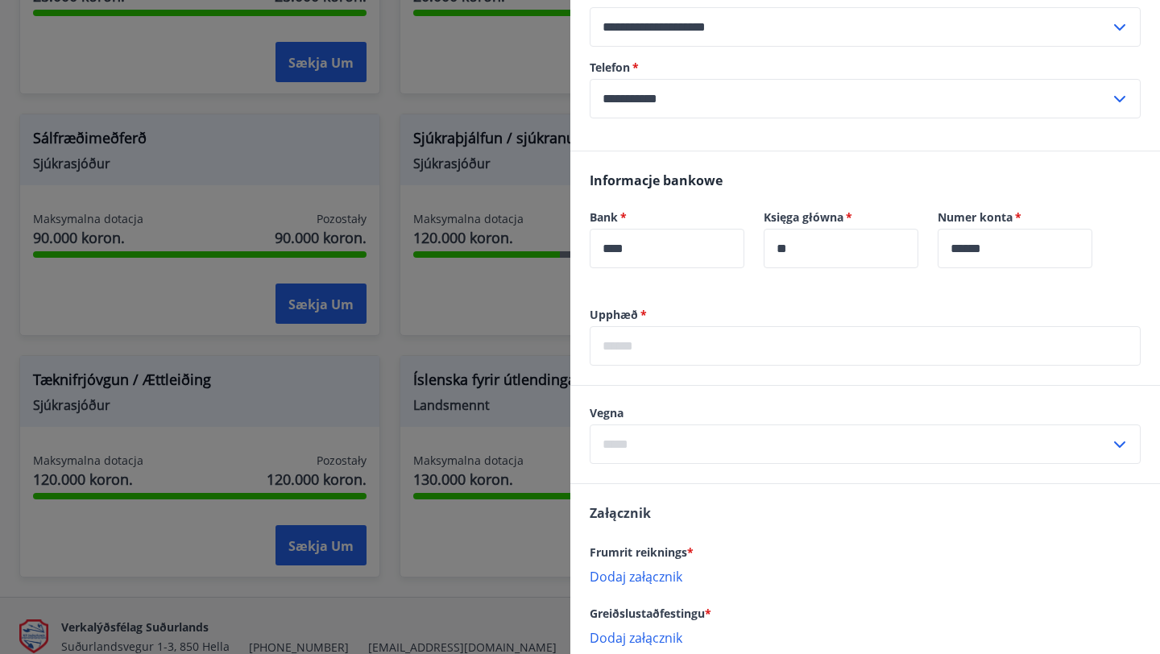
scroll to position [0, 0]
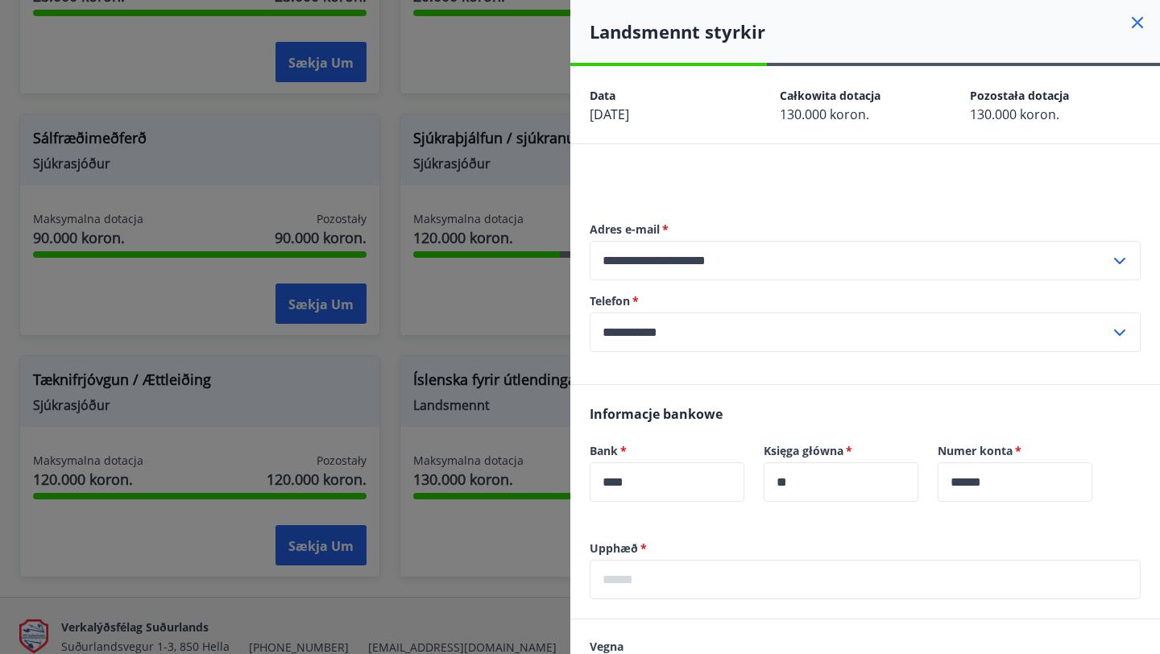
click at [391, 106] on div at bounding box center [580, 327] width 1160 height 654
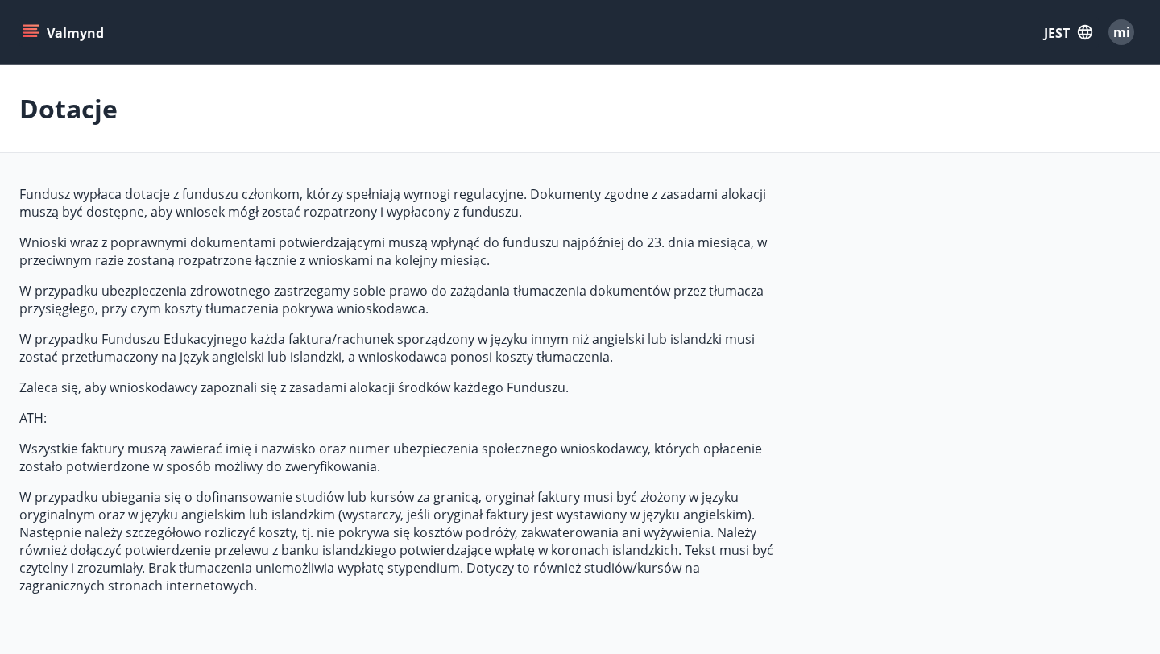
click at [27, 32] on icon "menu" at bounding box center [32, 32] width 18 height 2
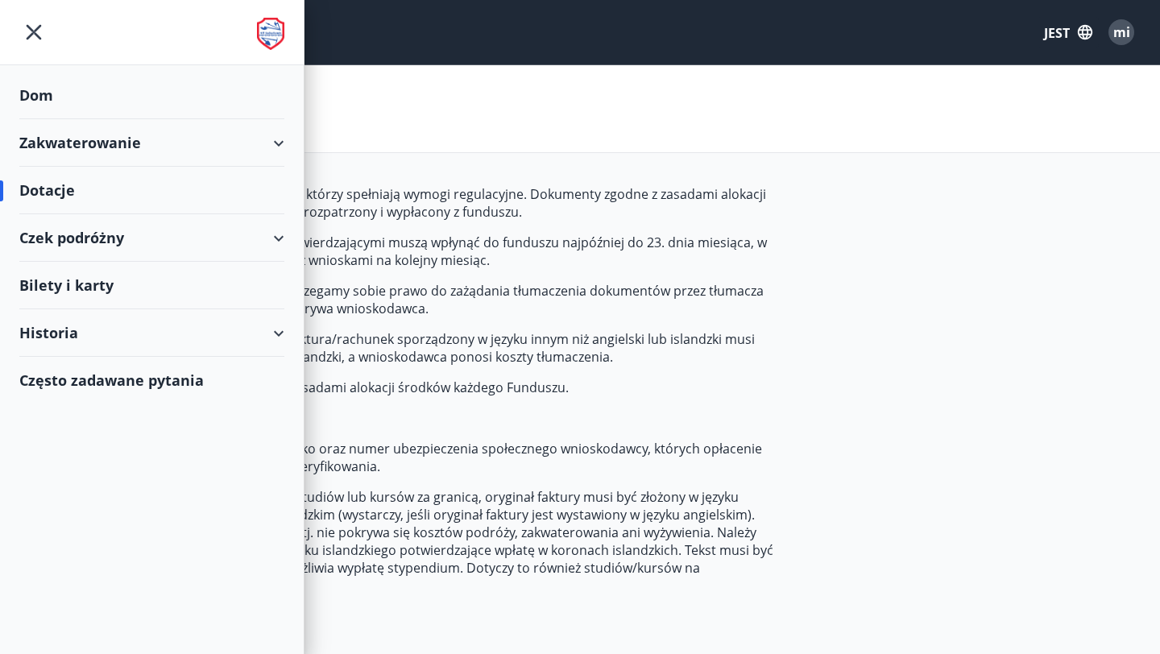
click at [119, 149] on font "Zakwaterowanie" at bounding box center [80, 142] width 122 height 19
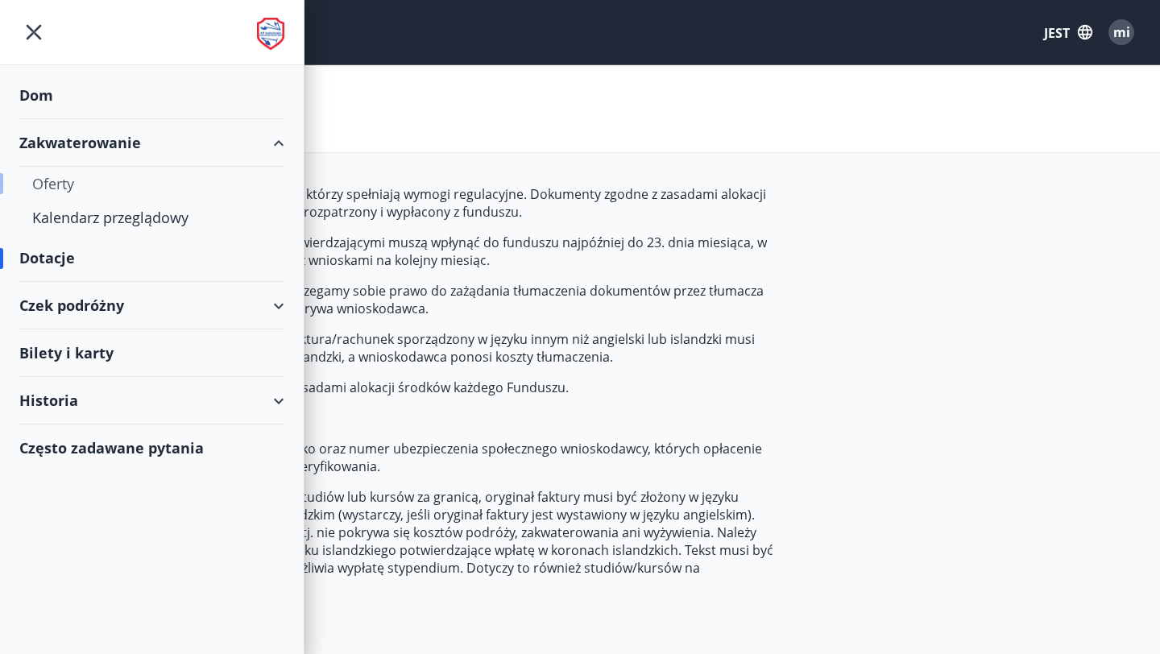
click at [60, 182] on font "Oferty" at bounding box center [53, 183] width 42 height 19
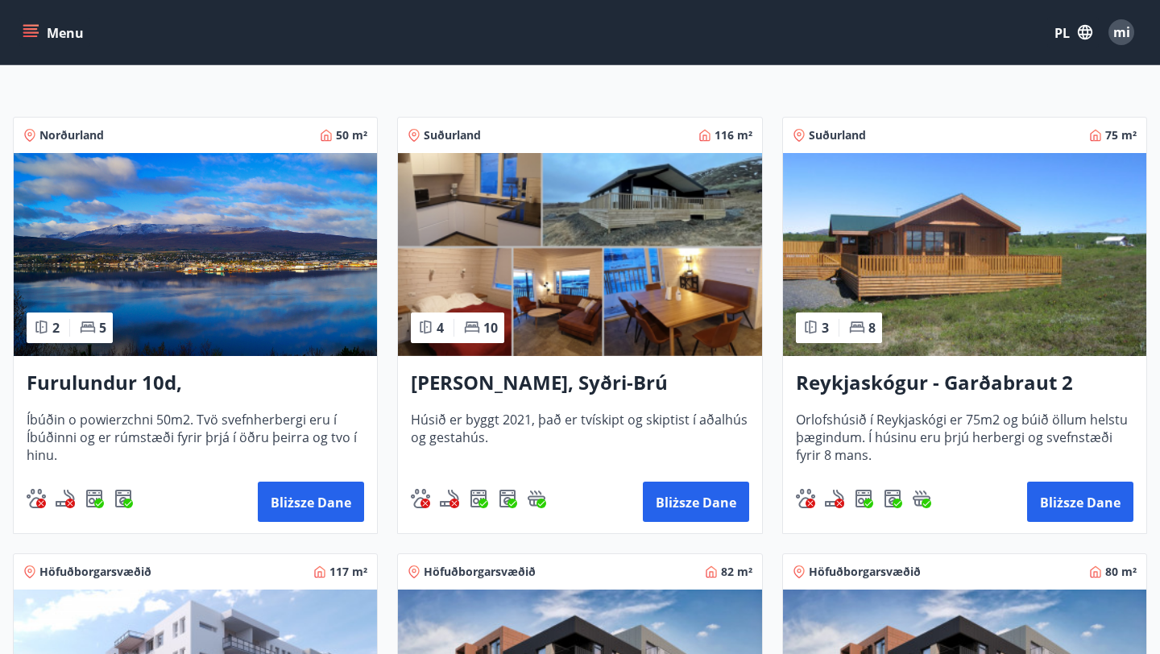
scroll to position [287, 0]
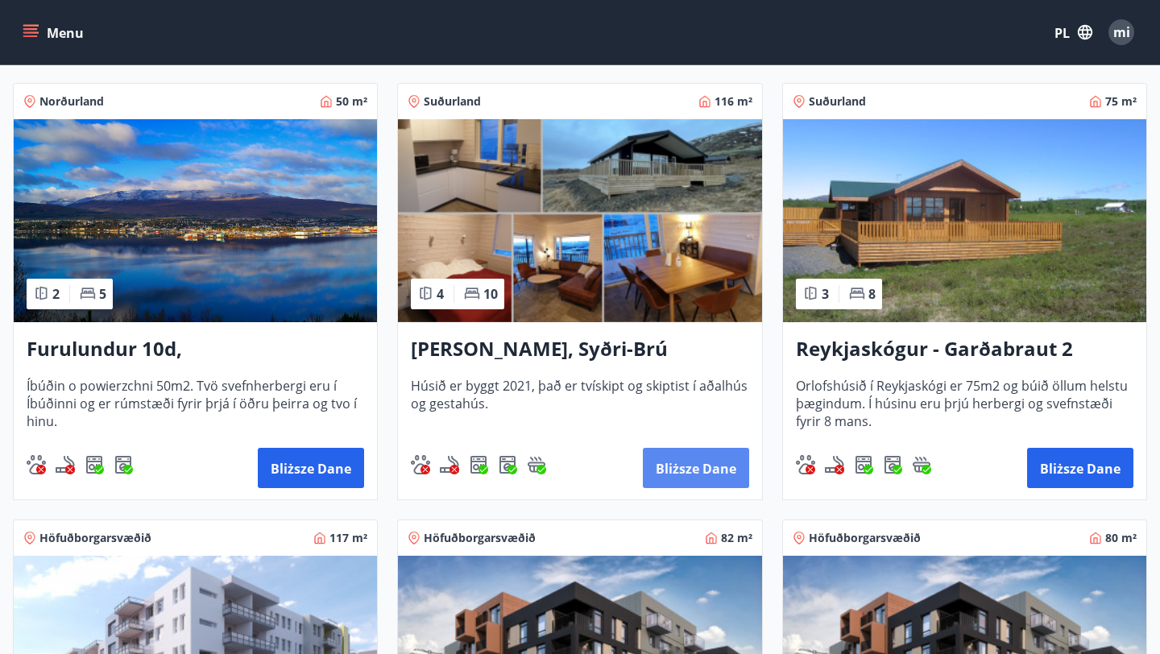
click at [704, 477] on font "Bliższe dane" at bounding box center [696, 469] width 81 height 18
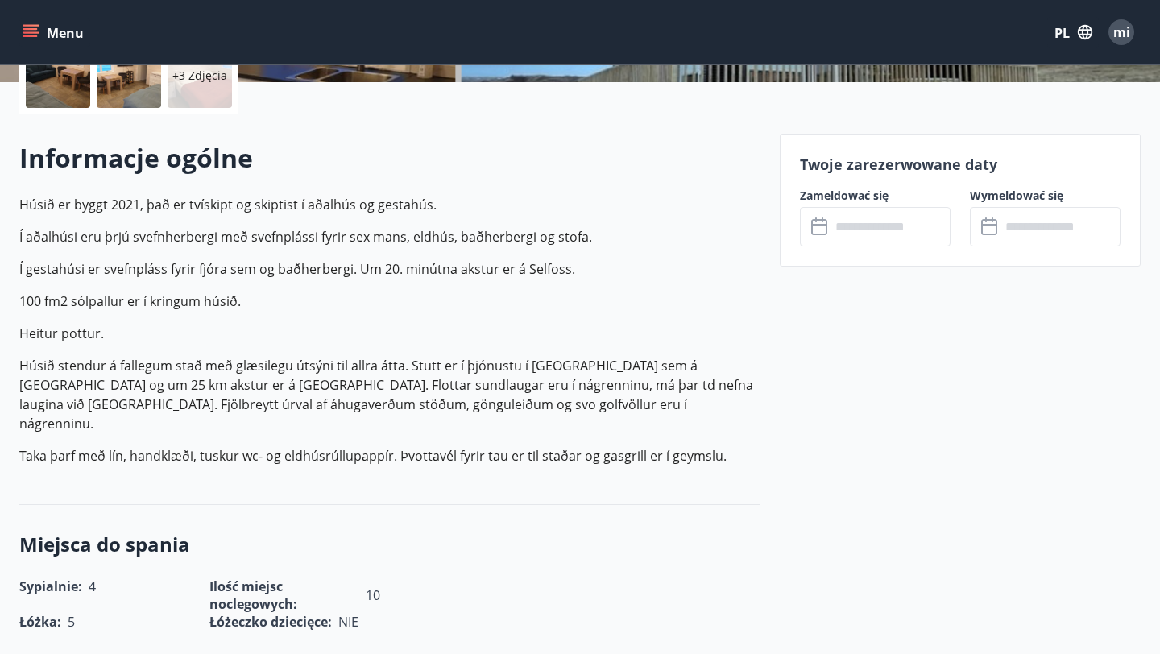
scroll to position [419, 0]
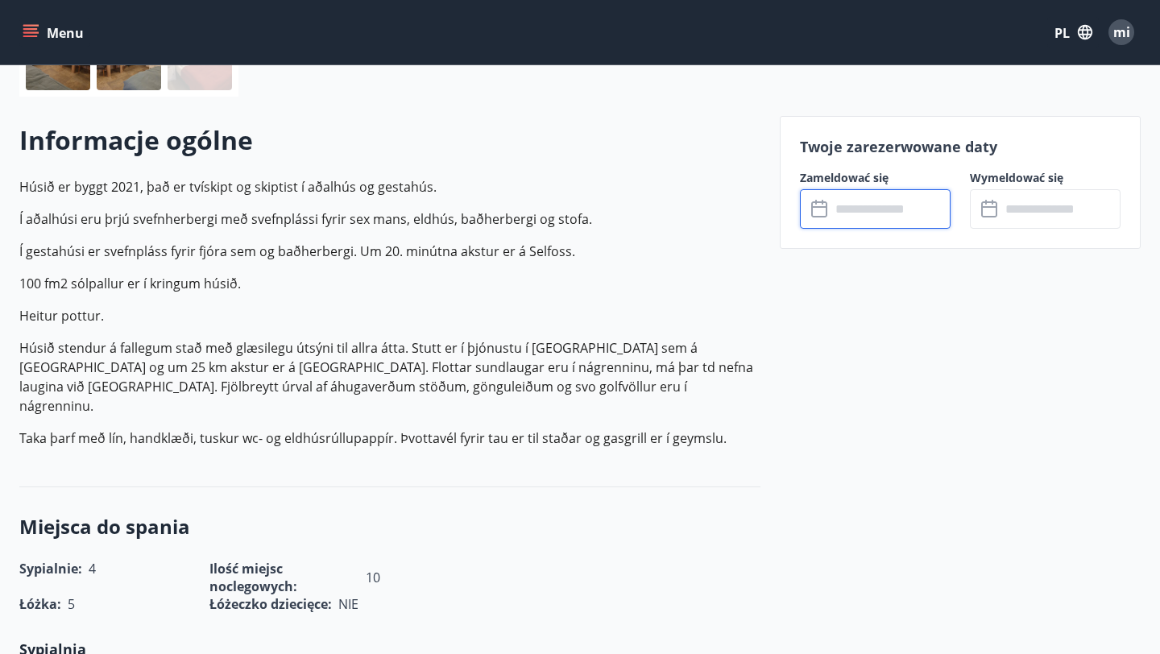
click at [870, 218] on input "text" at bounding box center [891, 208] width 120 height 39
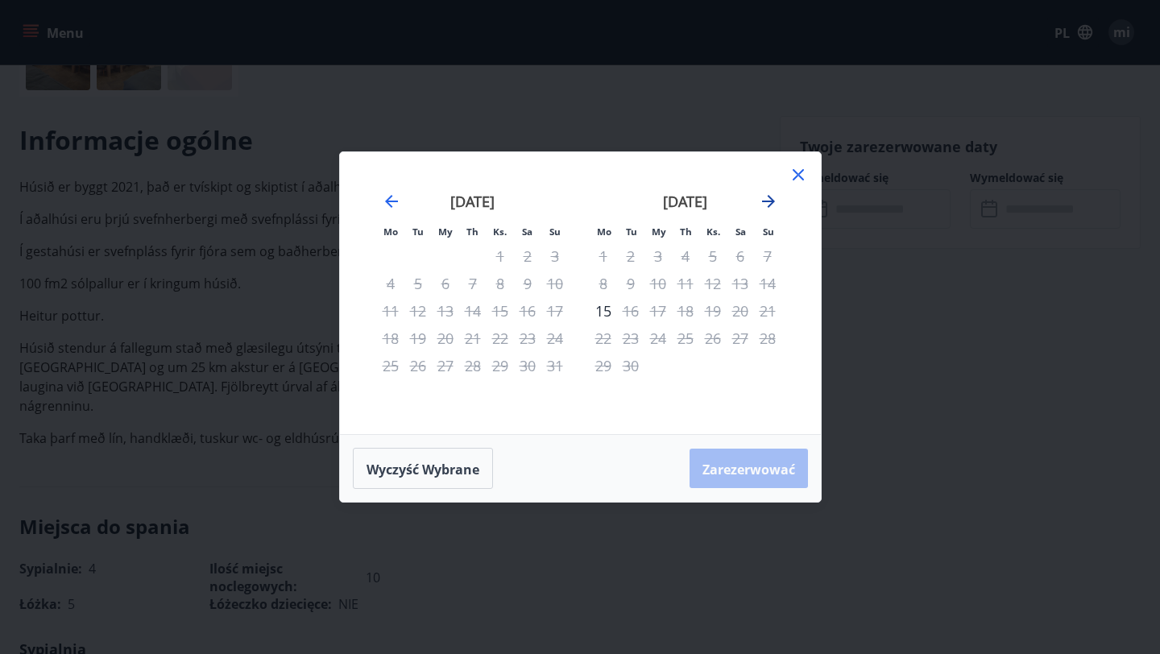
click at [769, 200] on icon "Przejdź dalej, aby przejść do następnego miesiąca." at bounding box center [768, 201] width 19 height 19
click at [799, 174] on icon at bounding box center [798, 174] width 19 height 19
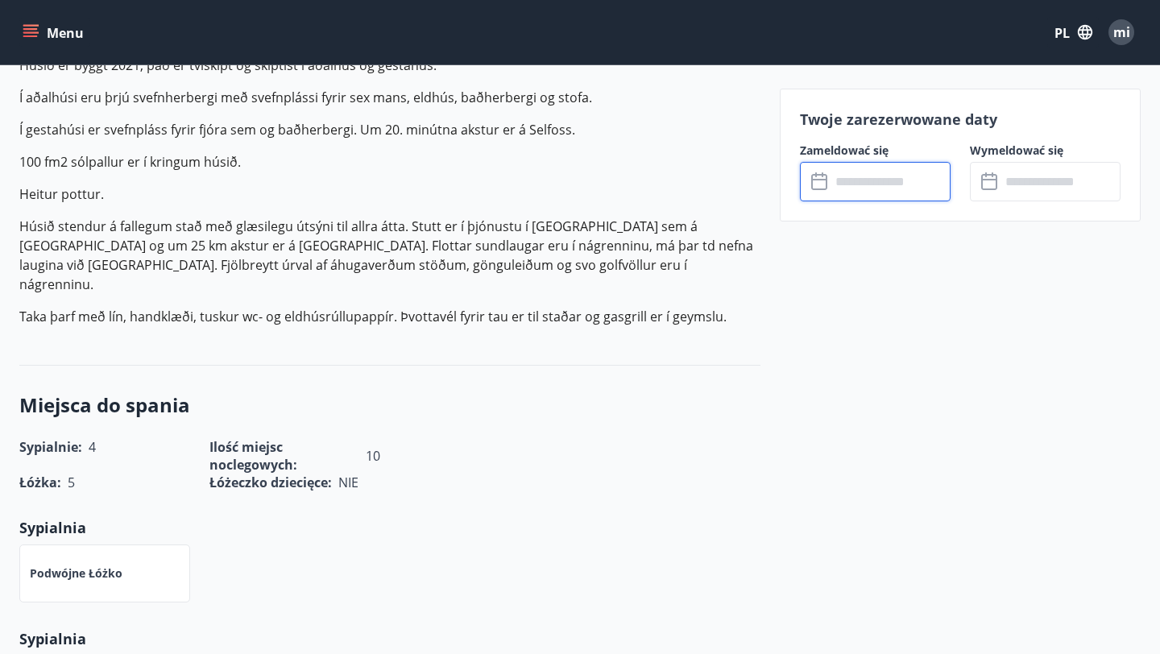
scroll to position [538, 0]
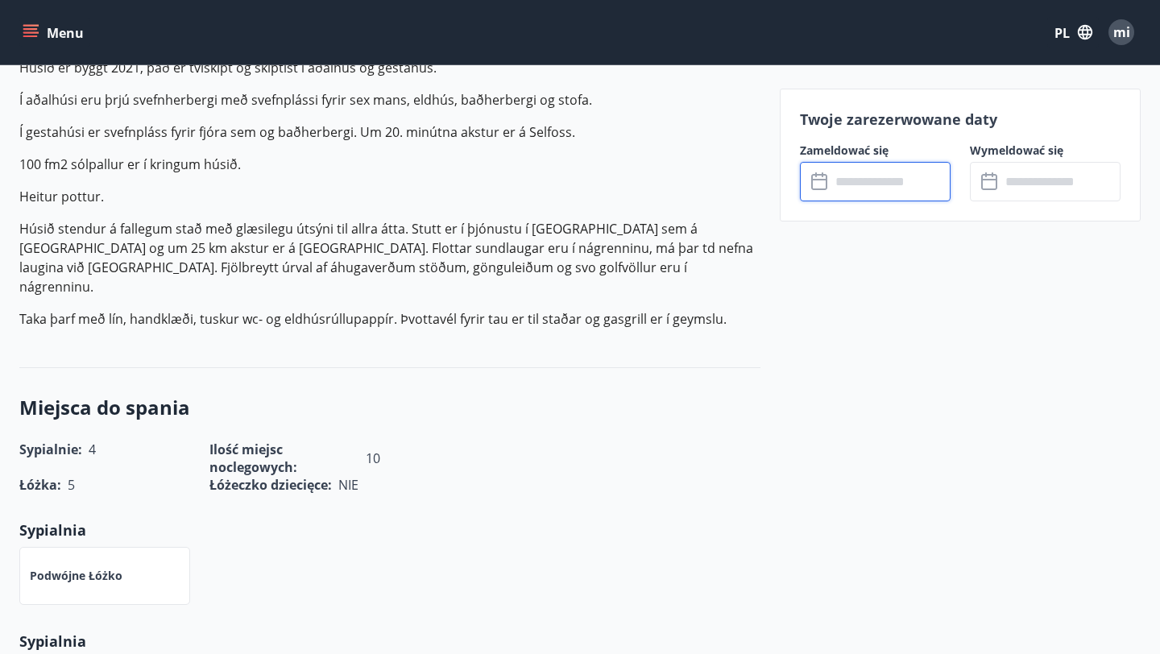
click at [856, 167] on input "text" at bounding box center [891, 181] width 120 height 39
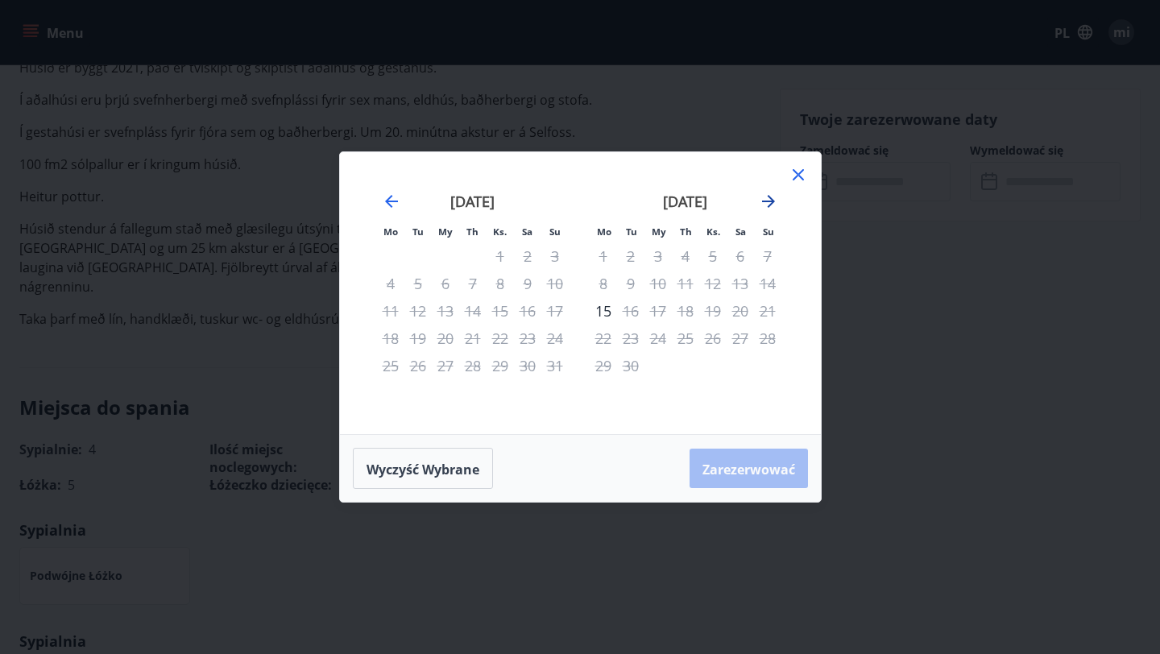
click at [765, 204] on icon "Przejdź dalej, aby przejść do następnego miesiąca." at bounding box center [768, 201] width 19 height 19
click at [767, 197] on icon "Przejdź dalej, aby przejść do następnego miesiąca." at bounding box center [768, 201] width 19 height 19
click at [773, 201] on icon "Przejdź dalej, aby przejść do następnego miesiąca." at bounding box center [768, 201] width 19 height 19
click at [766, 202] on icon "Przejdź dalej, aby przejść do następnego miesiąca." at bounding box center [768, 201] width 19 height 19
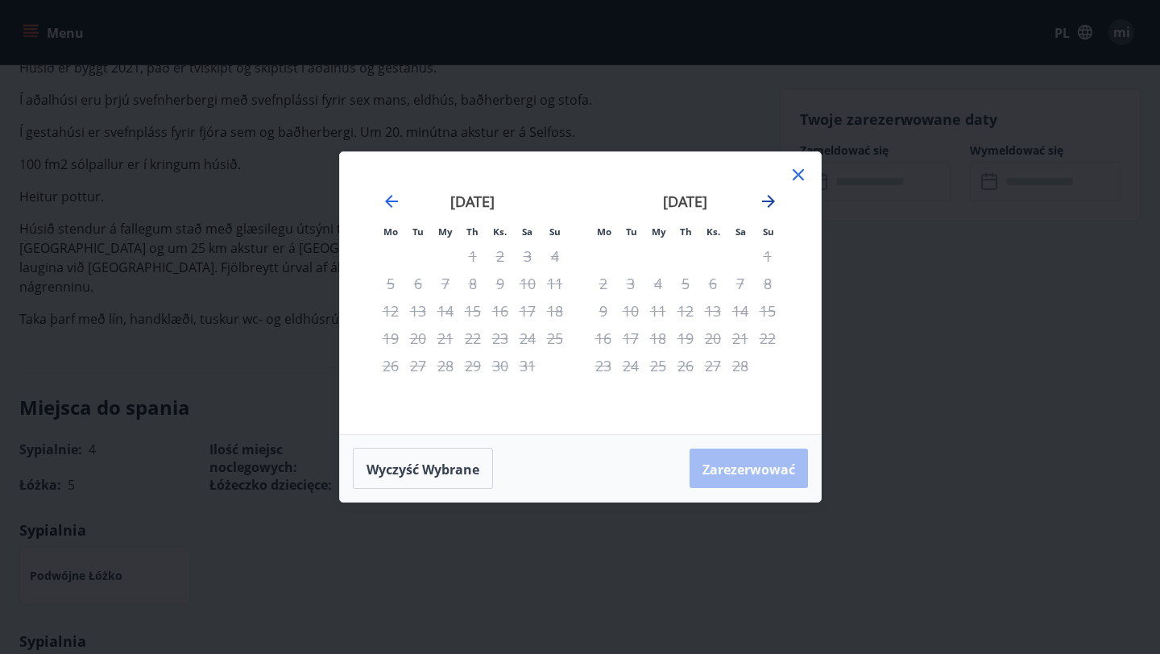
click at [766, 202] on icon "Przejdź dalej, aby przejść do następnego miesiąca." at bounding box center [768, 201] width 19 height 19
click at [798, 172] on icon at bounding box center [798, 174] width 19 height 19
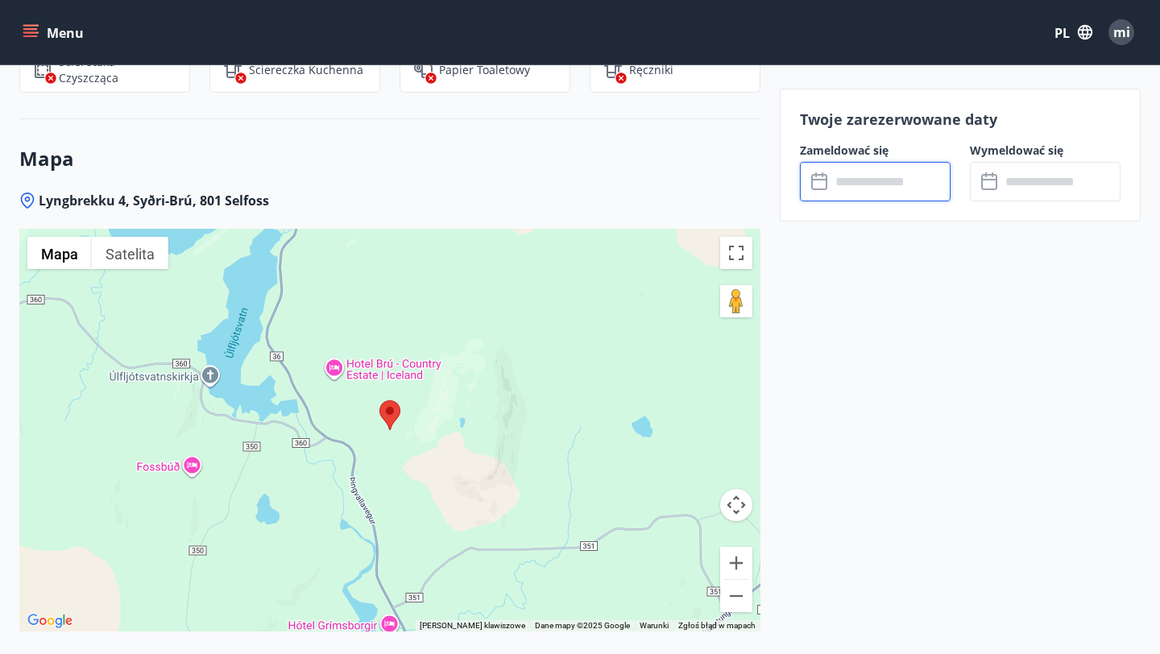
scroll to position [2377, 0]
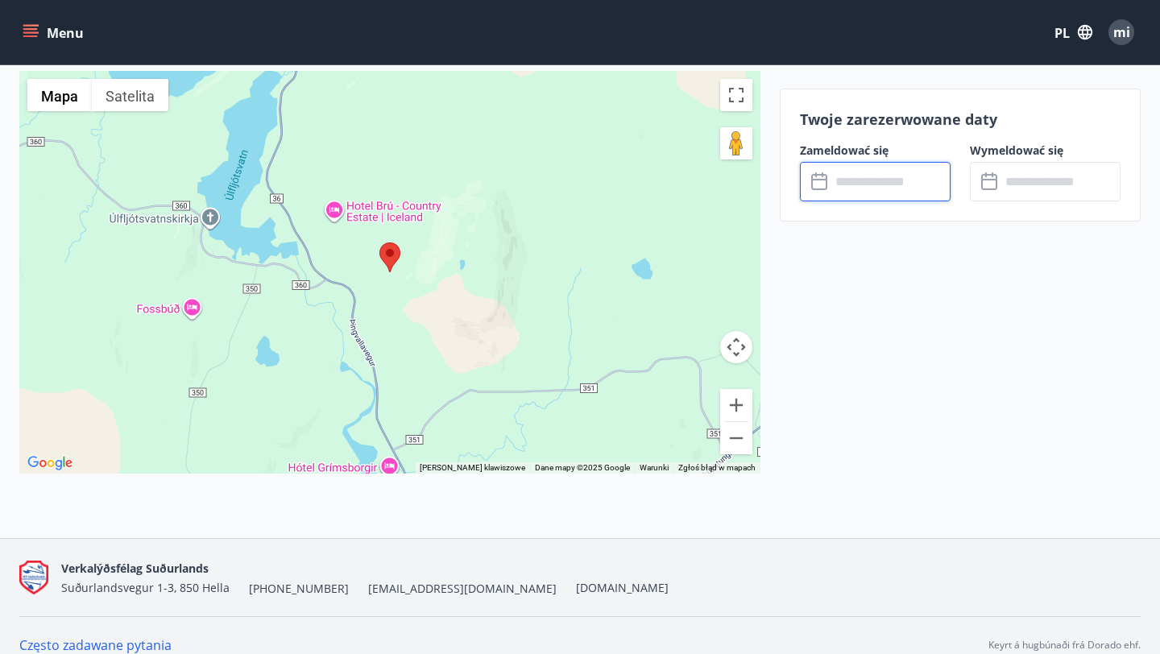
click at [831, 182] on input "text" at bounding box center [891, 181] width 120 height 39
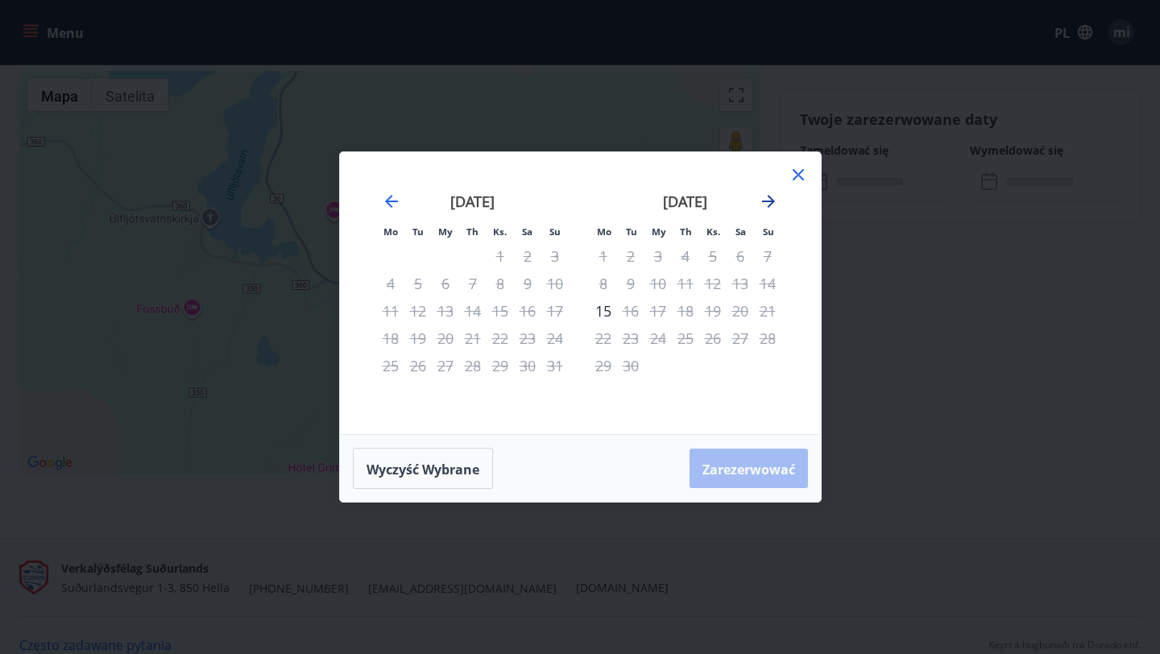
click at [769, 197] on icon "Przejdź dalej, aby przejść do następnego miesiąca." at bounding box center [768, 201] width 13 height 13
click at [727, 317] on div "18" at bounding box center [740, 310] width 27 height 27
click at [798, 168] on icon at bounding box center [798, 174] width 19 height 19
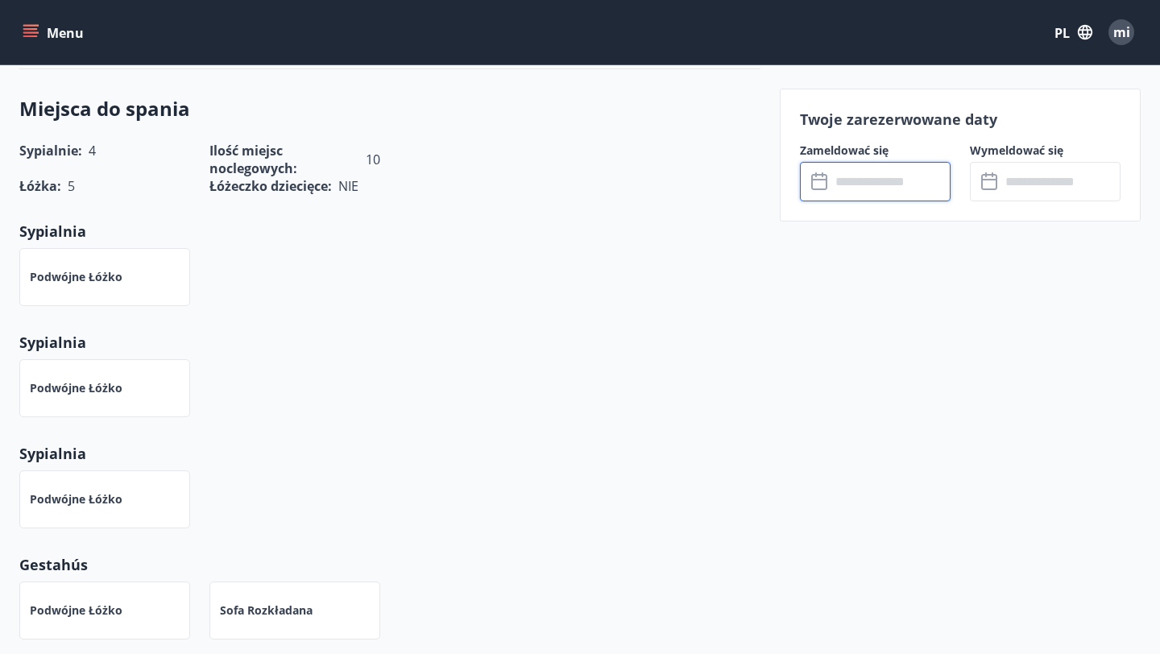
scroll to position [0, 0]
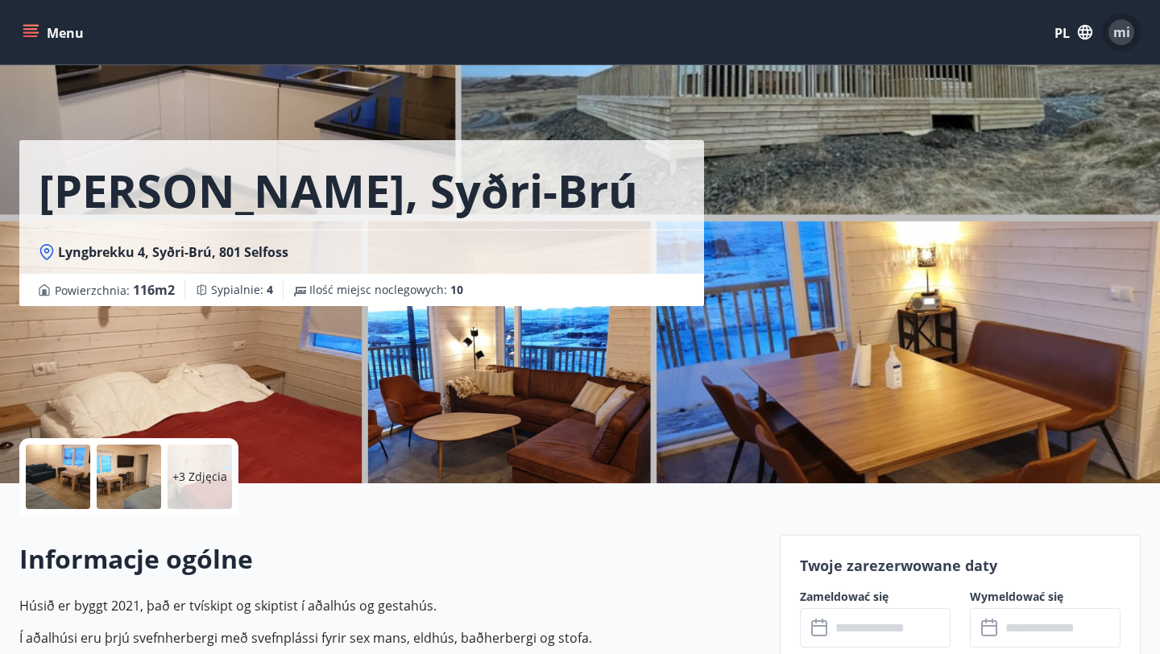
click at [1117, 37] on font "mi" at bounding box center [1121, 32] width 17 height 18
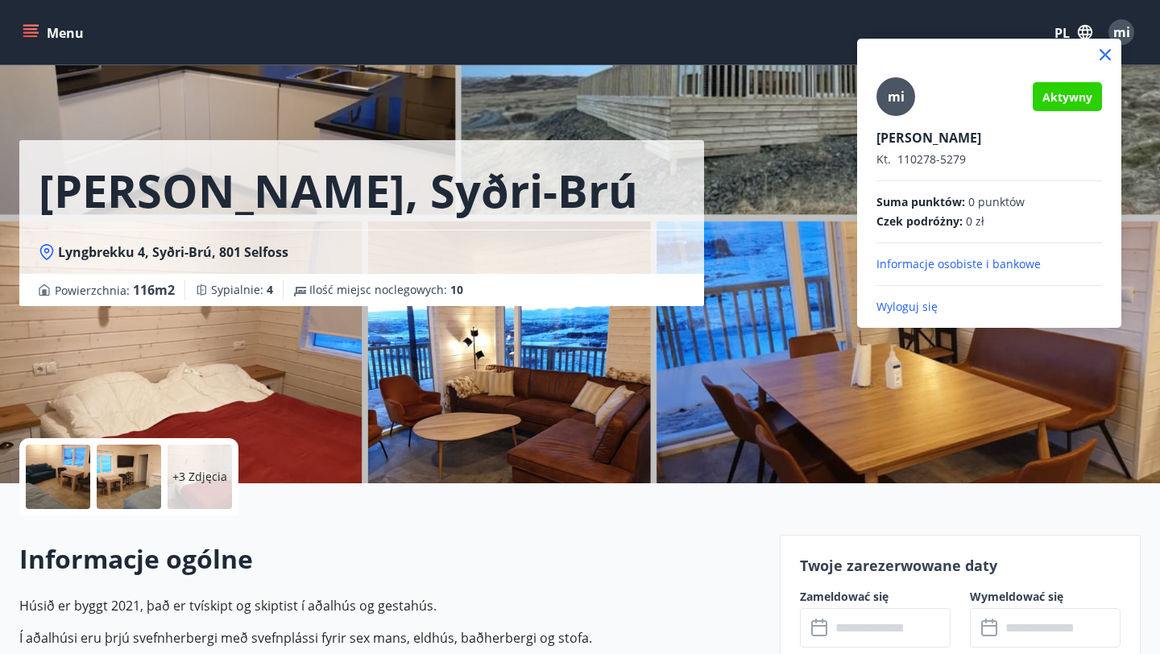
click at [893, 114] on div "mi" at bounding box center [896, 96] width 39 height 39
click at [893, 118] on input "mi" at bounding box center [986, 126] width 219 height 17
click at [547, 540] on div at bounding box center [580, 327] width 1160 height 654
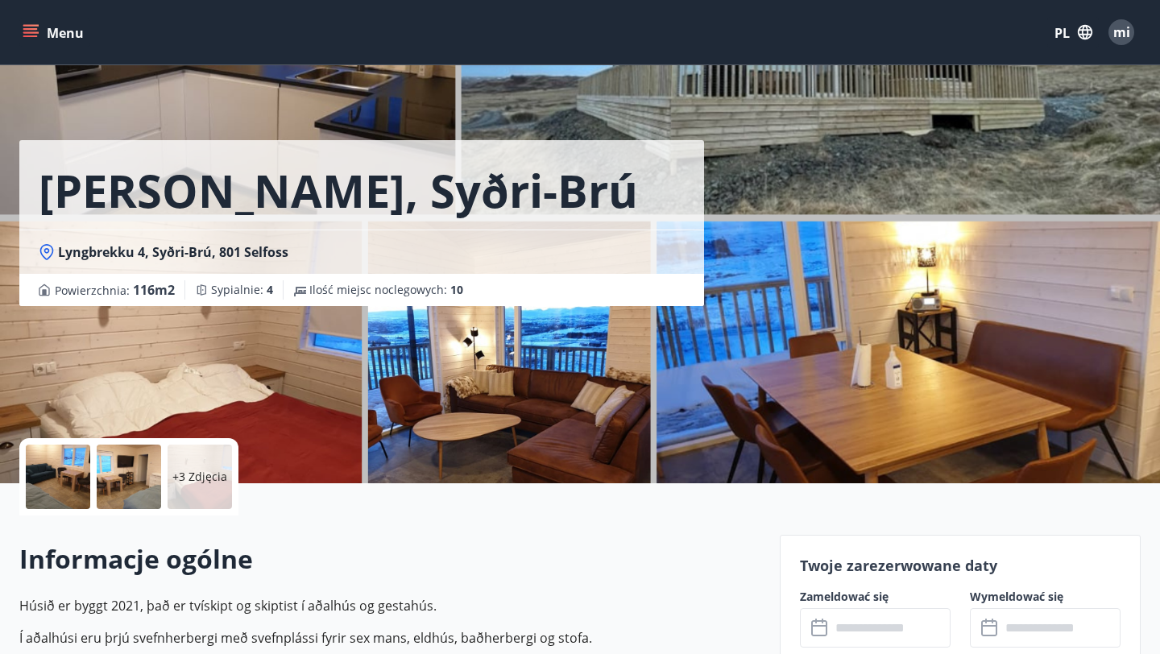
click at [35, 24] on button "Menu" at bounding box center [54, 32] width 71 height 29
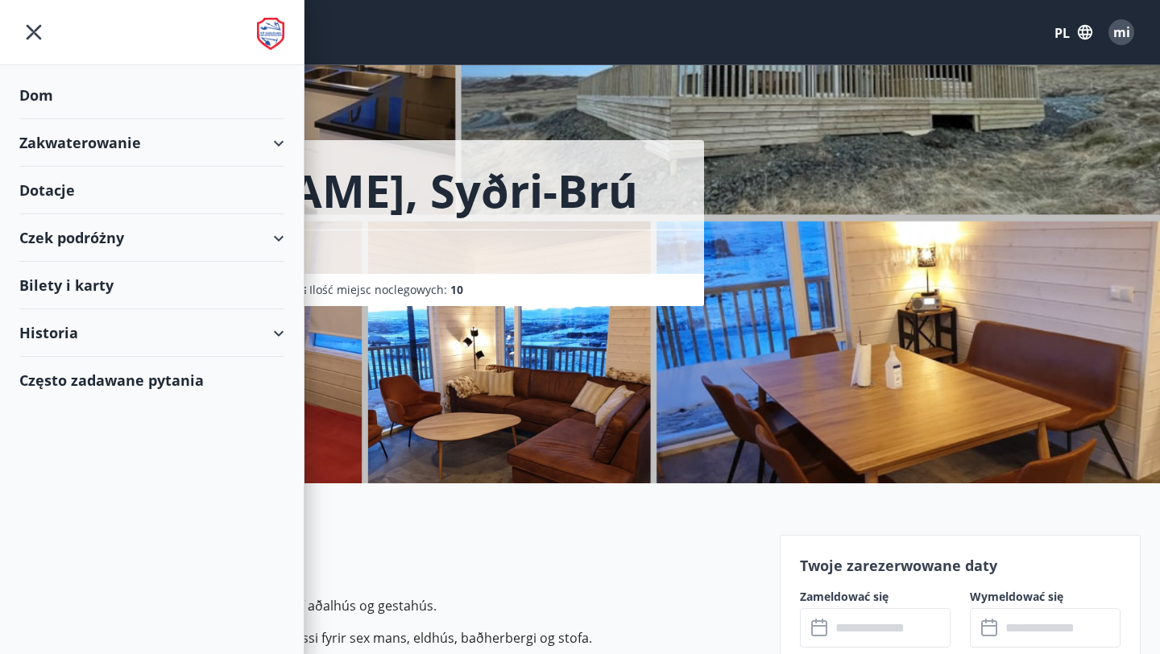
click at [85, 274] on div "Bilety i karty" at bounding box center [151, 286] width 265 height 48
click at [85, 335] on div "Historia" at bounding box center [151, 333] width 265 height 48
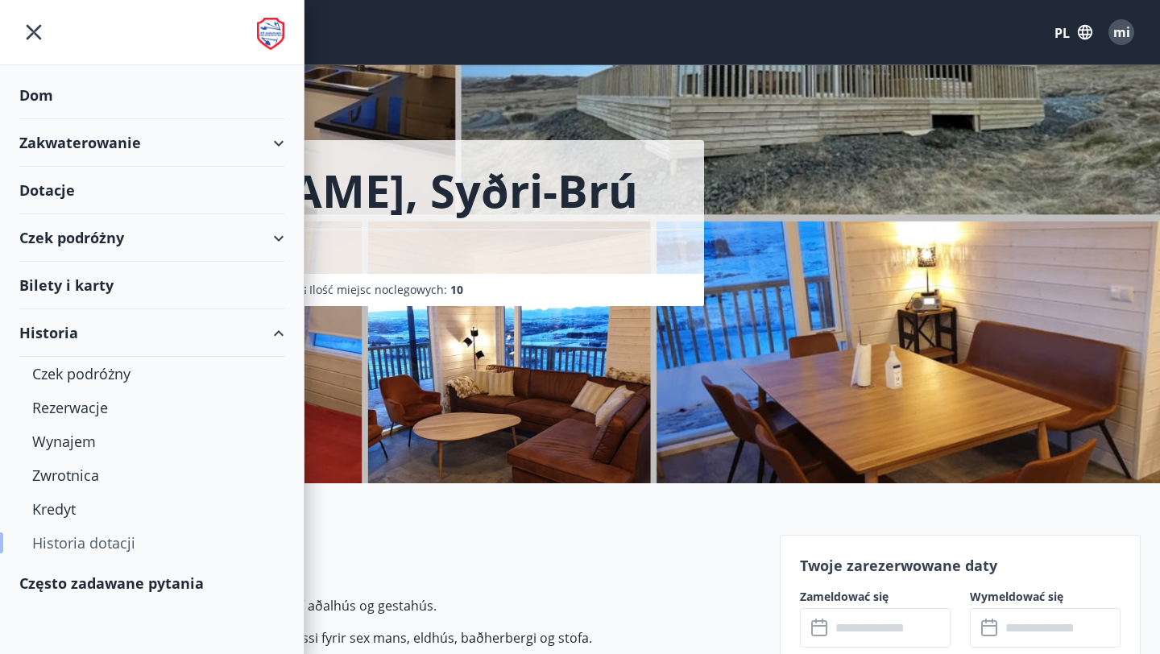
click at [106, 545] on font "Historia dotacji" at bounding box center [83, 542] width 103 height 19
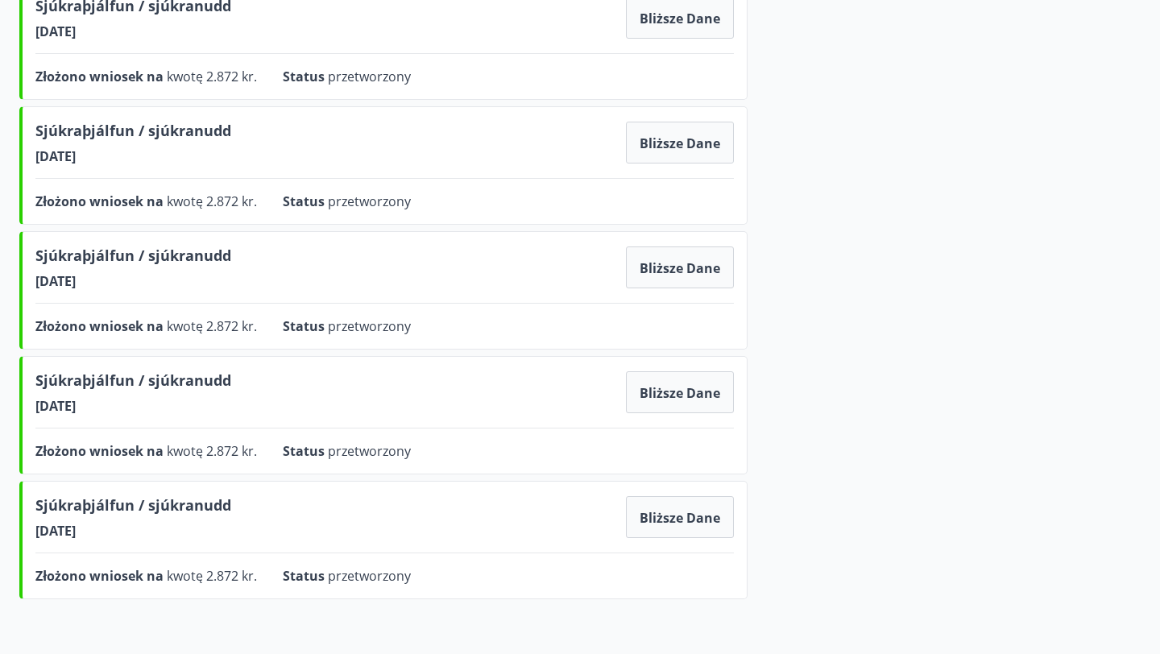
scroll to position [1034, 0]
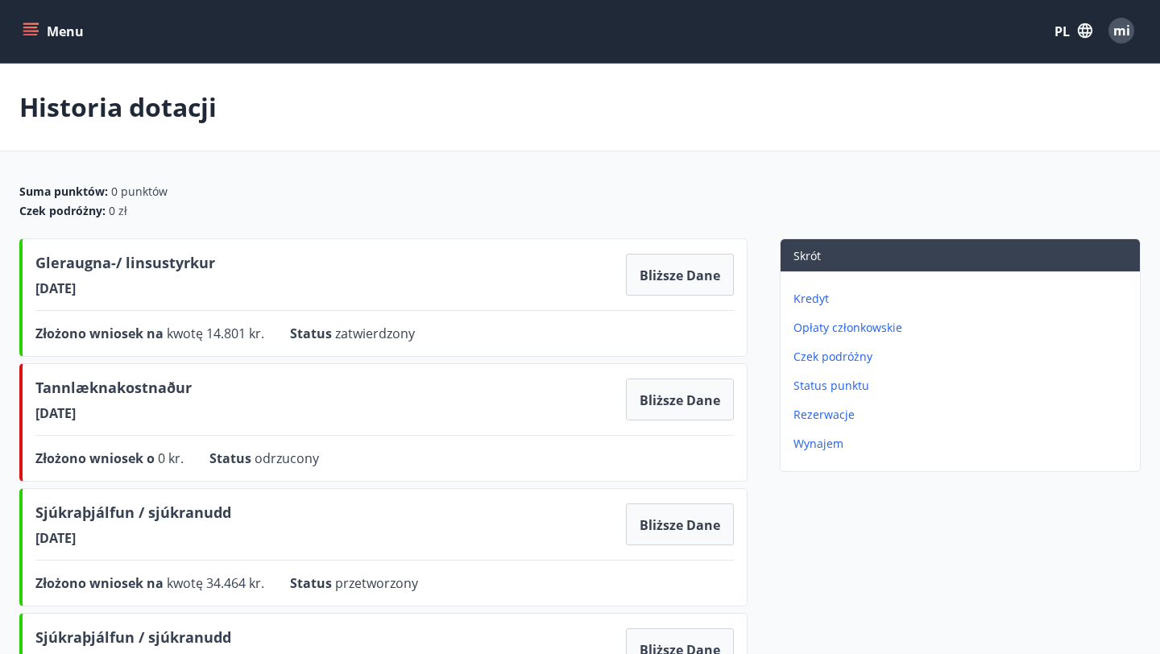
scroll to position [0, 0]
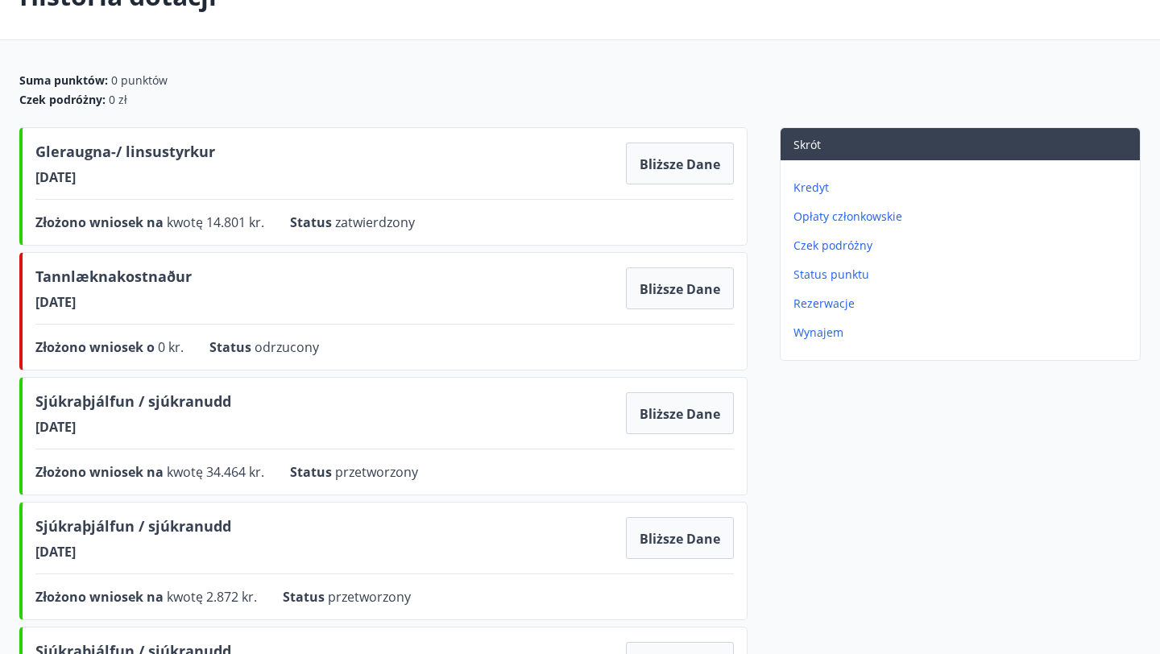
scroll to position [114, 0]
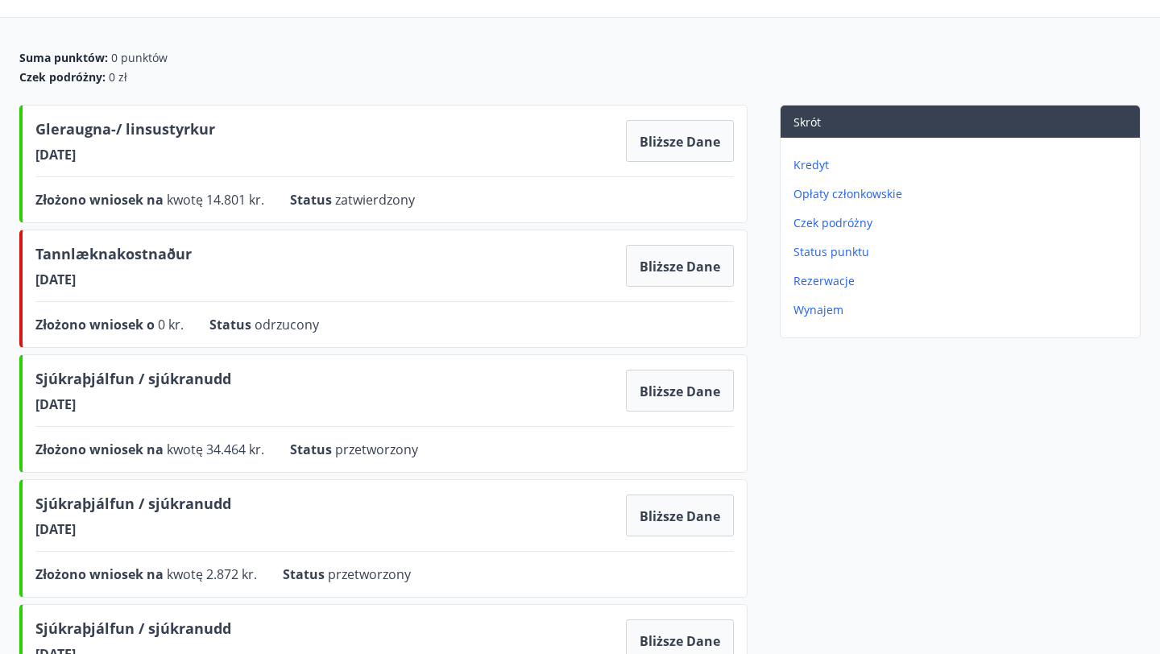
scroll to position [139, 0]
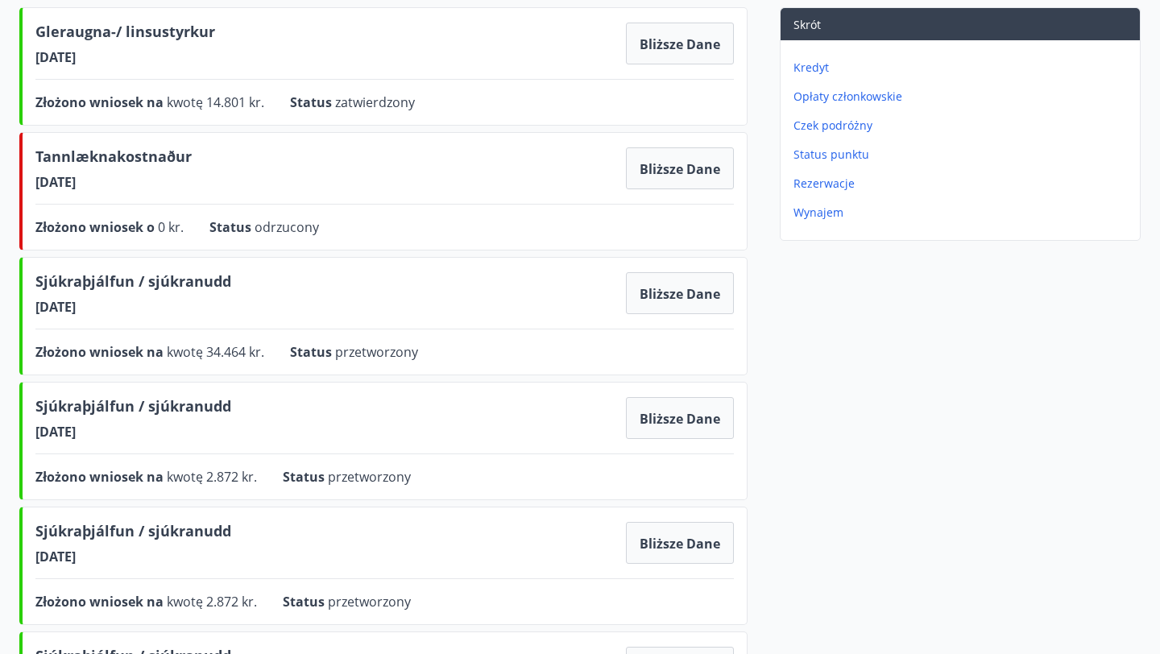
scroll to position [230, 0]
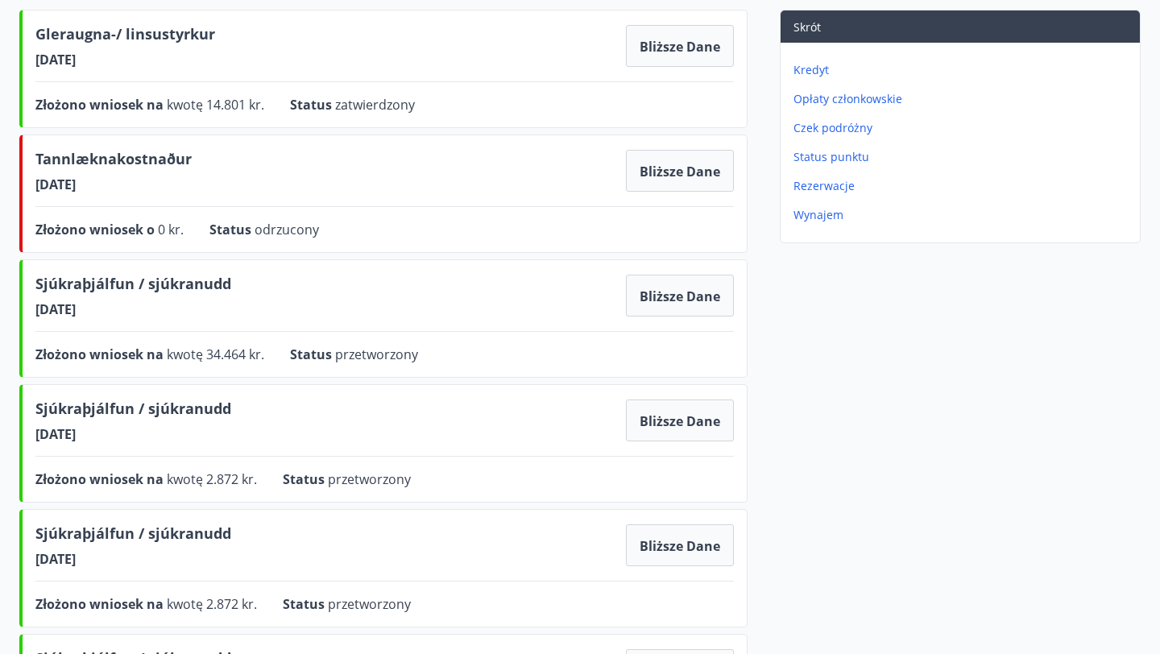
click at [758, 241] on div "Skrót Kredyt Opłaty członkowskie Czek podróżny Status punktu Rezerwacje Wynajem" at bounding box center [944, 634] width 393 height 1249
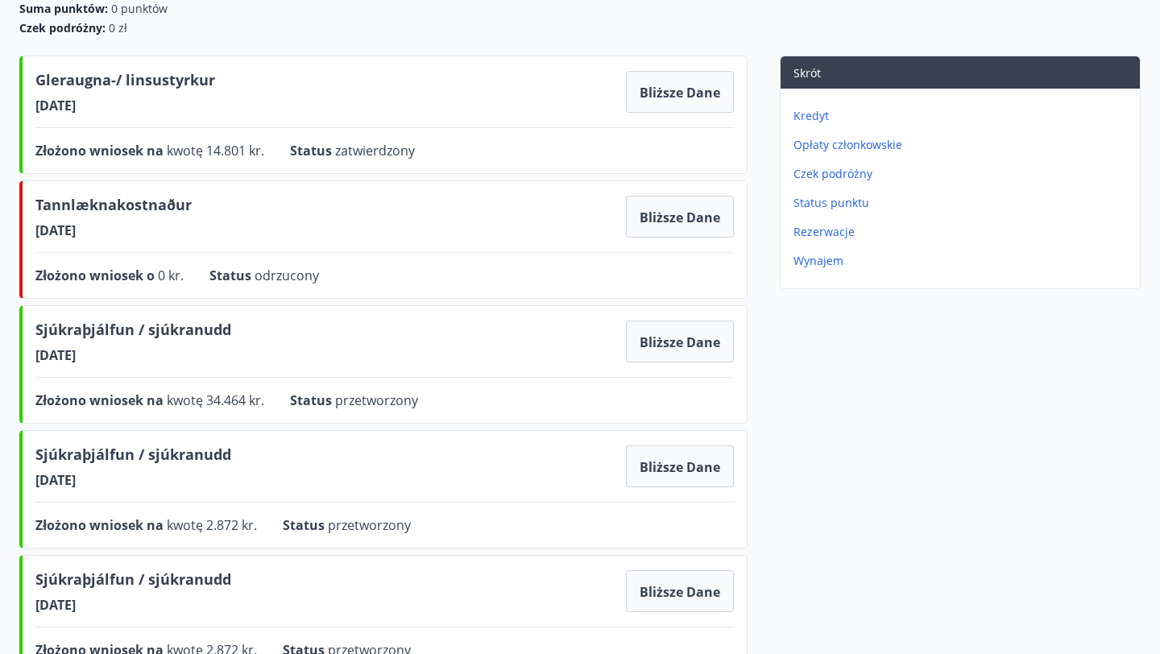
scroll to position [187, 0]
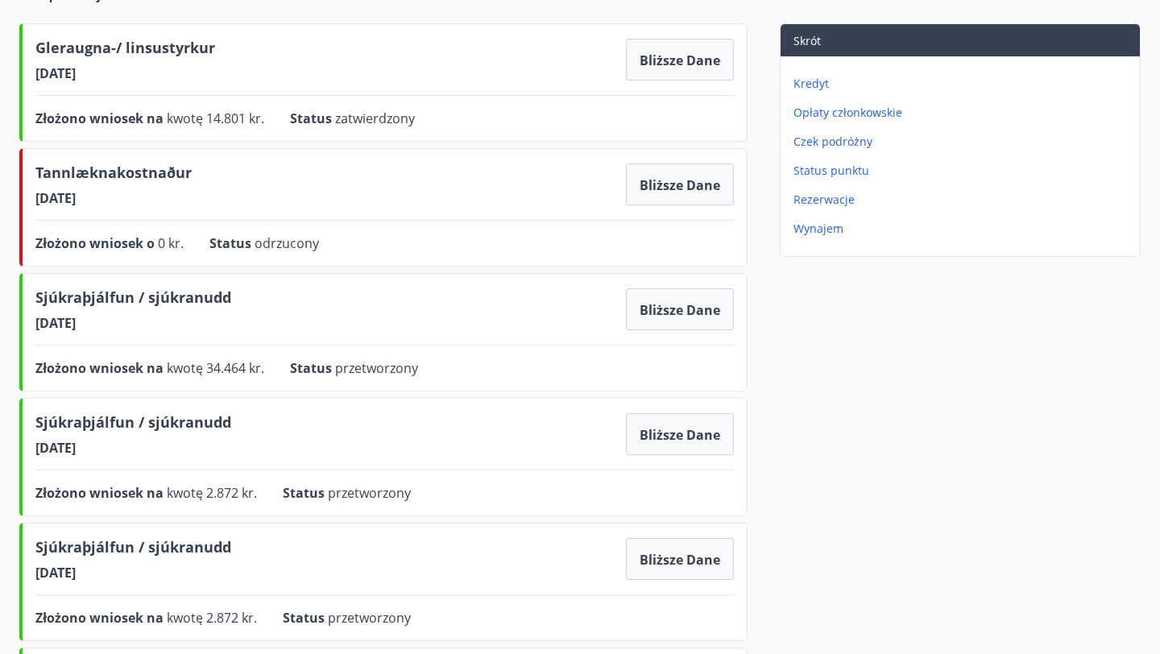
scroll to position [222, 0]
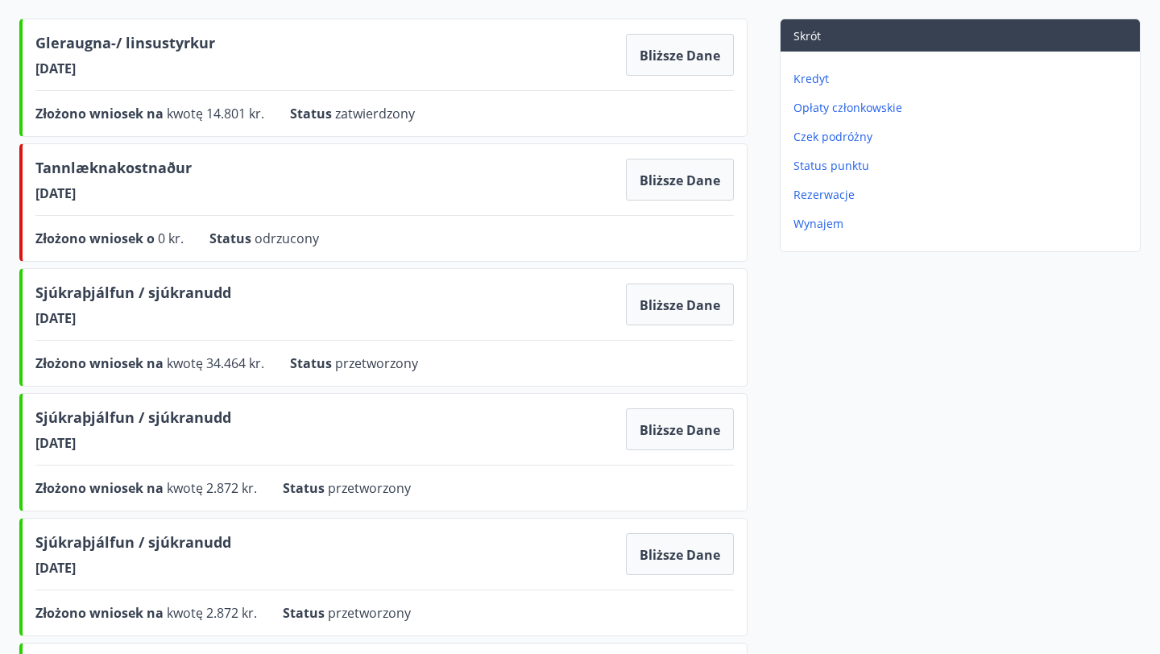
click at [763, 228] on div "Skrót Kredyt Opłaty członkowskie Czek podróżny Status punktu Rezerwacje Wynajem" at bounding box center [944, 643] width 393 height 1249
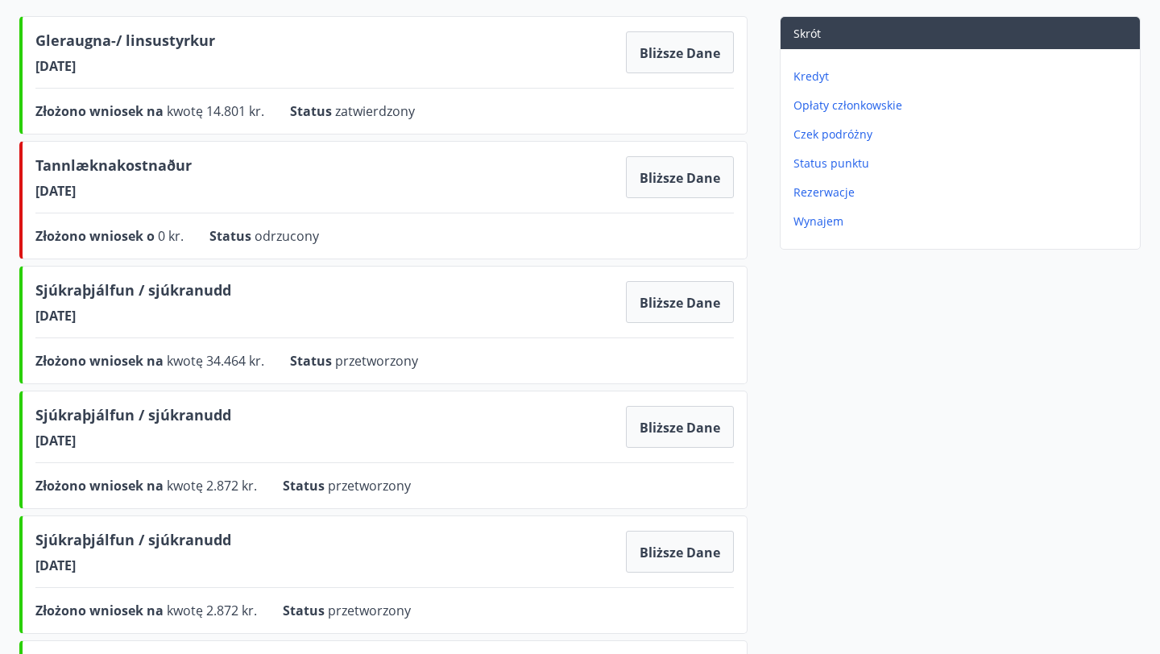
click at [765, 227] on div "Skrót Kredyt Opłaty członkowskie Czek podróżny Status punktu Rezerwacje Wynajem" at bounding box center [944, 640] width 393 height 1249
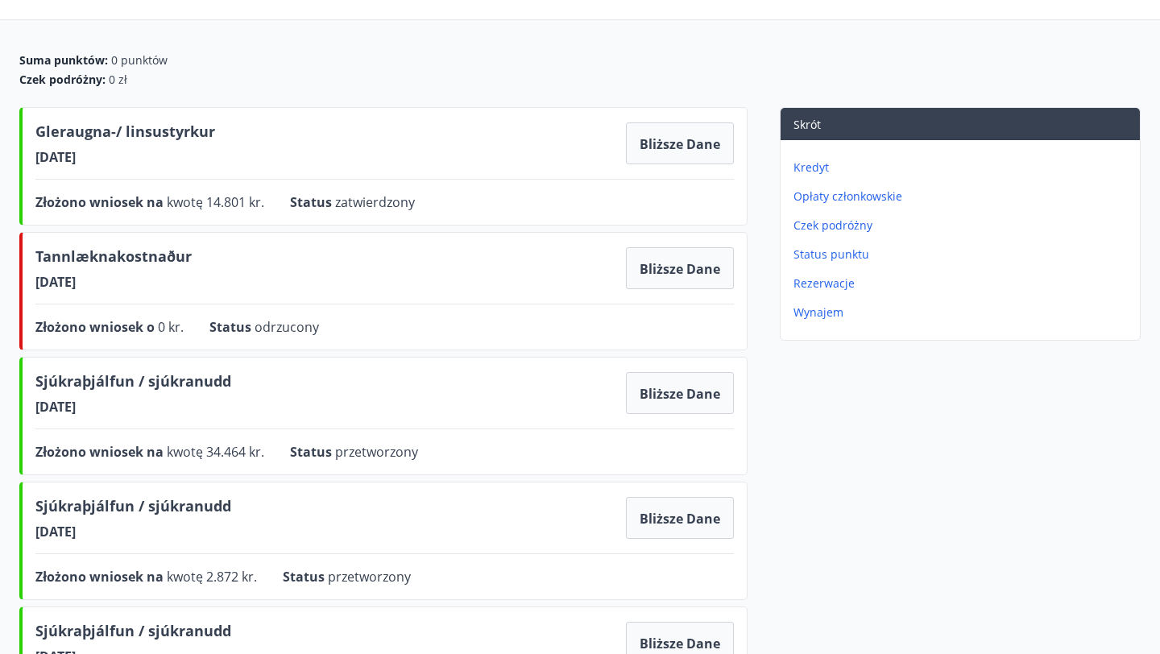
scroll to position [135, 0]
